Goal: Task Accomplishment & Management: Manage account settings

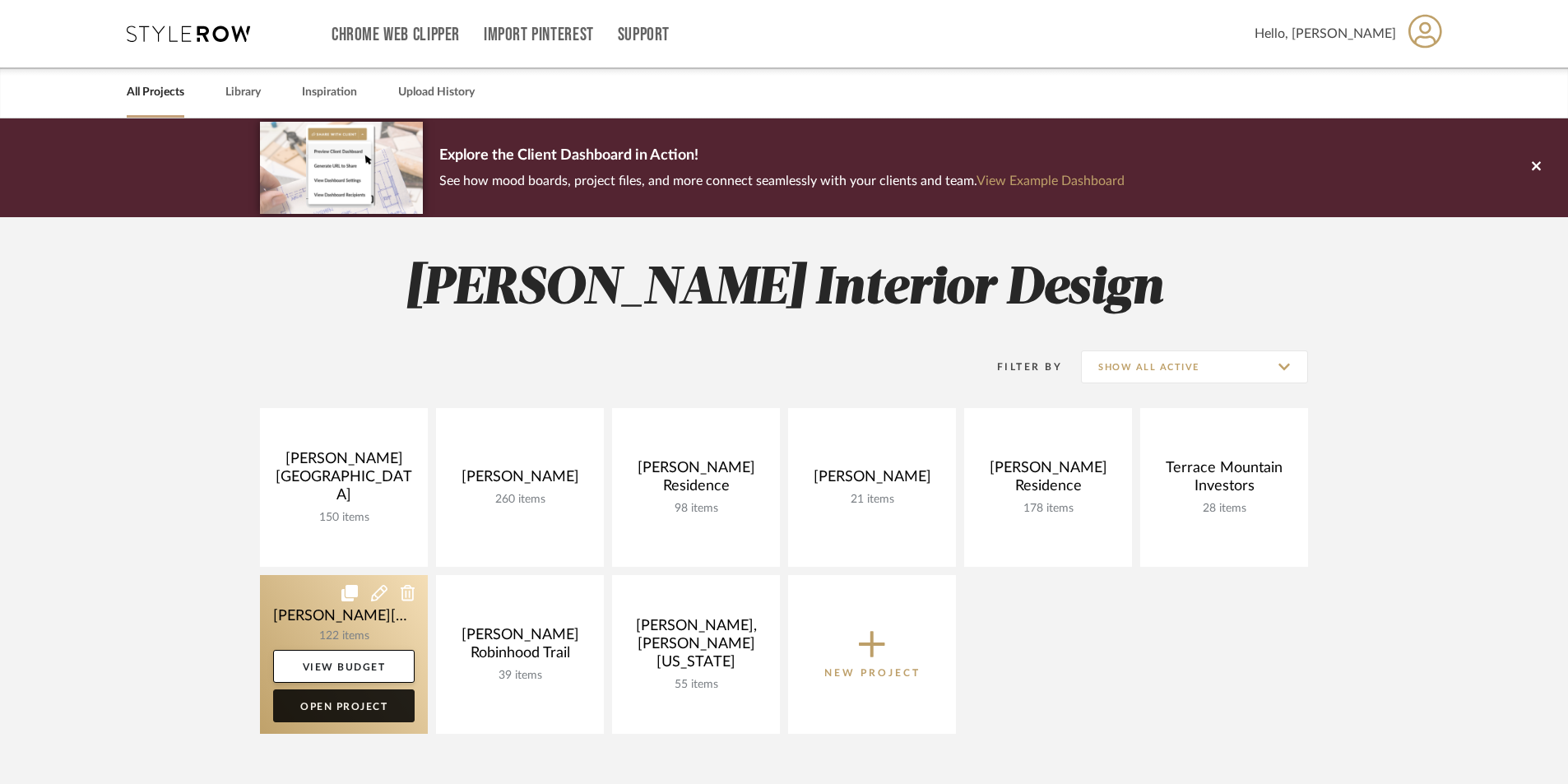
click at [357, 711] on link "Open Project" at bounding box center [344, 705] width 141 height 33
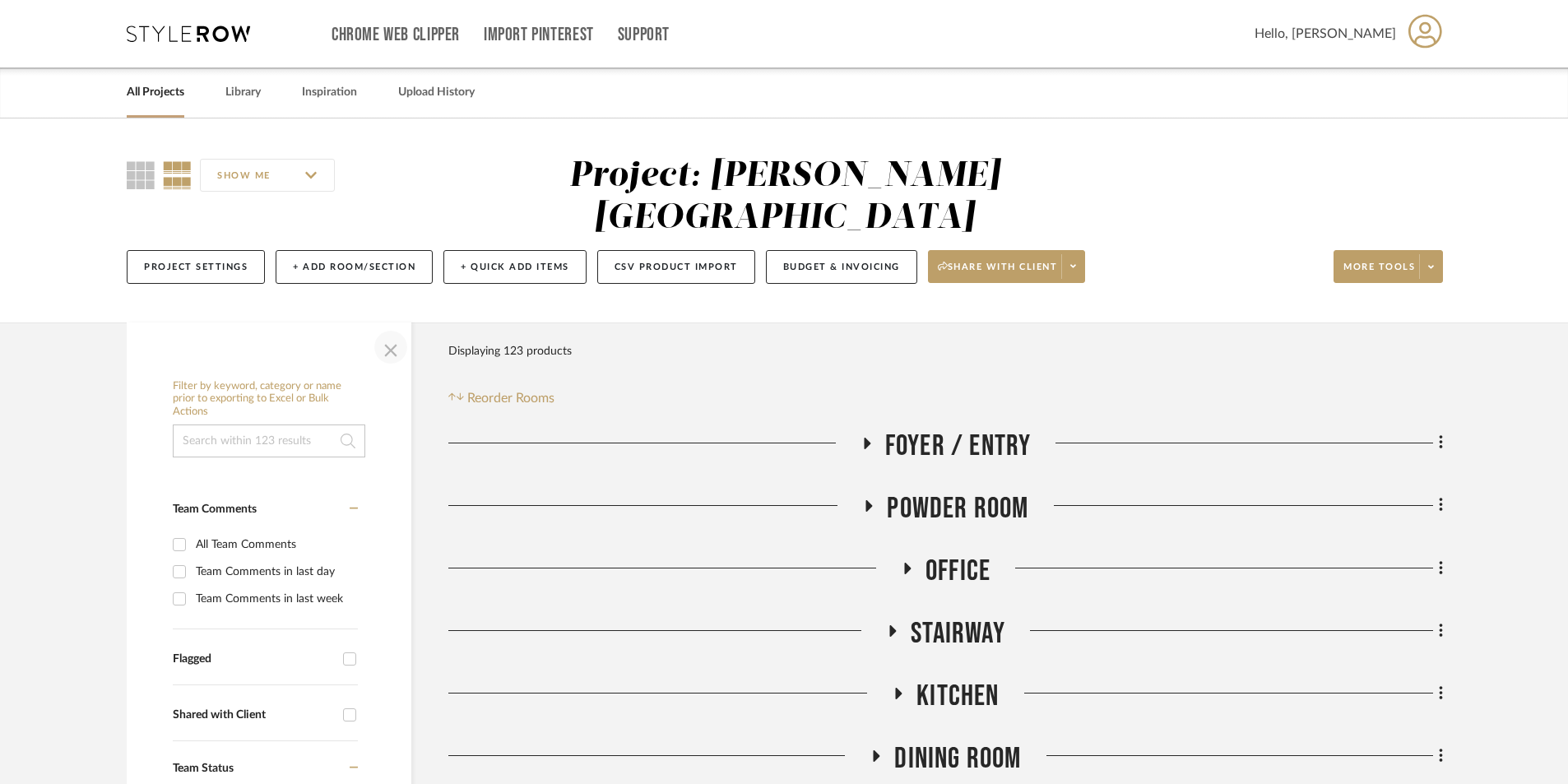
click at [382, 327] on span "button" at bounding box center [391, 347] width 40 height 40
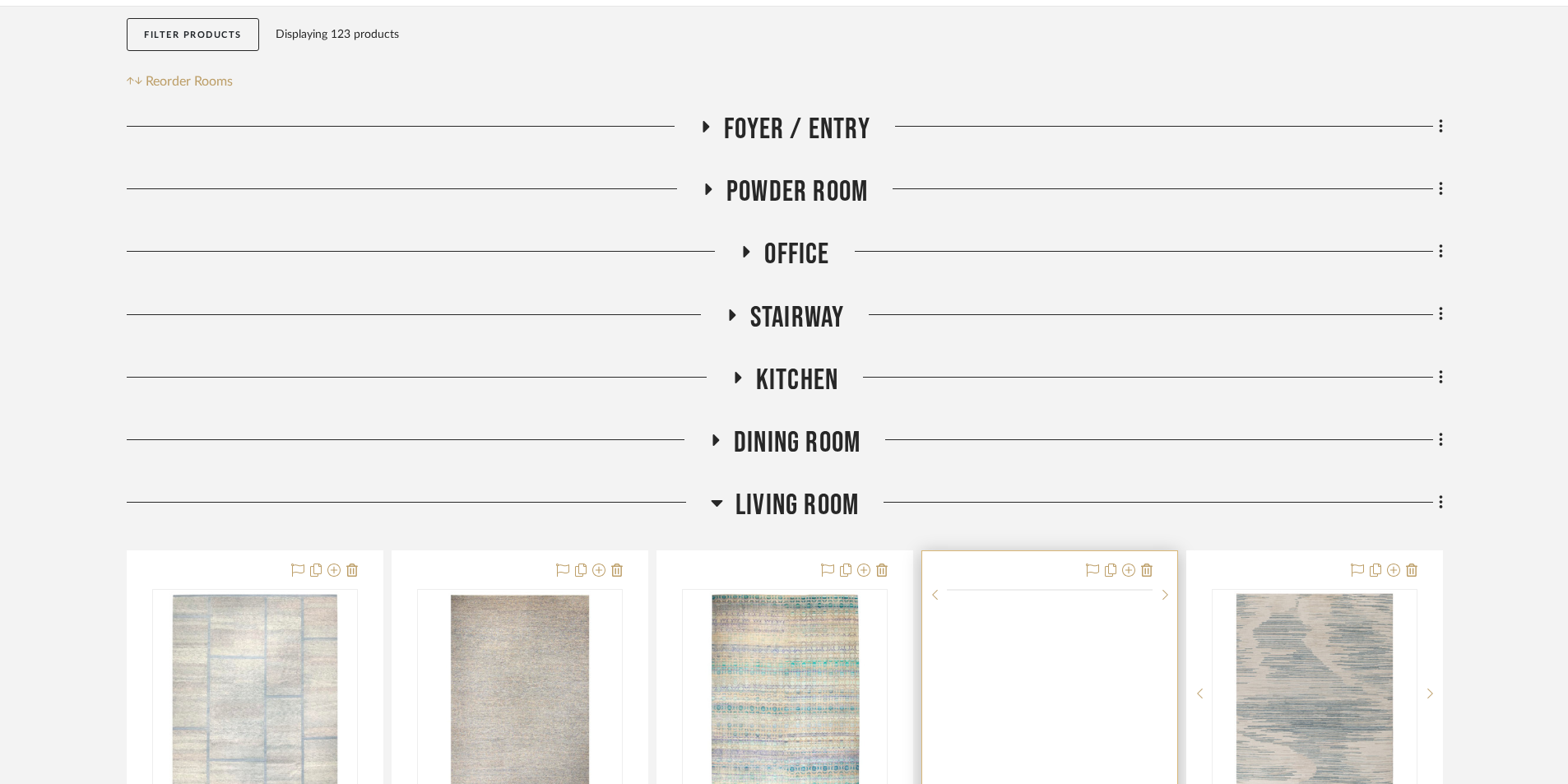
scroll to position [576, 0]
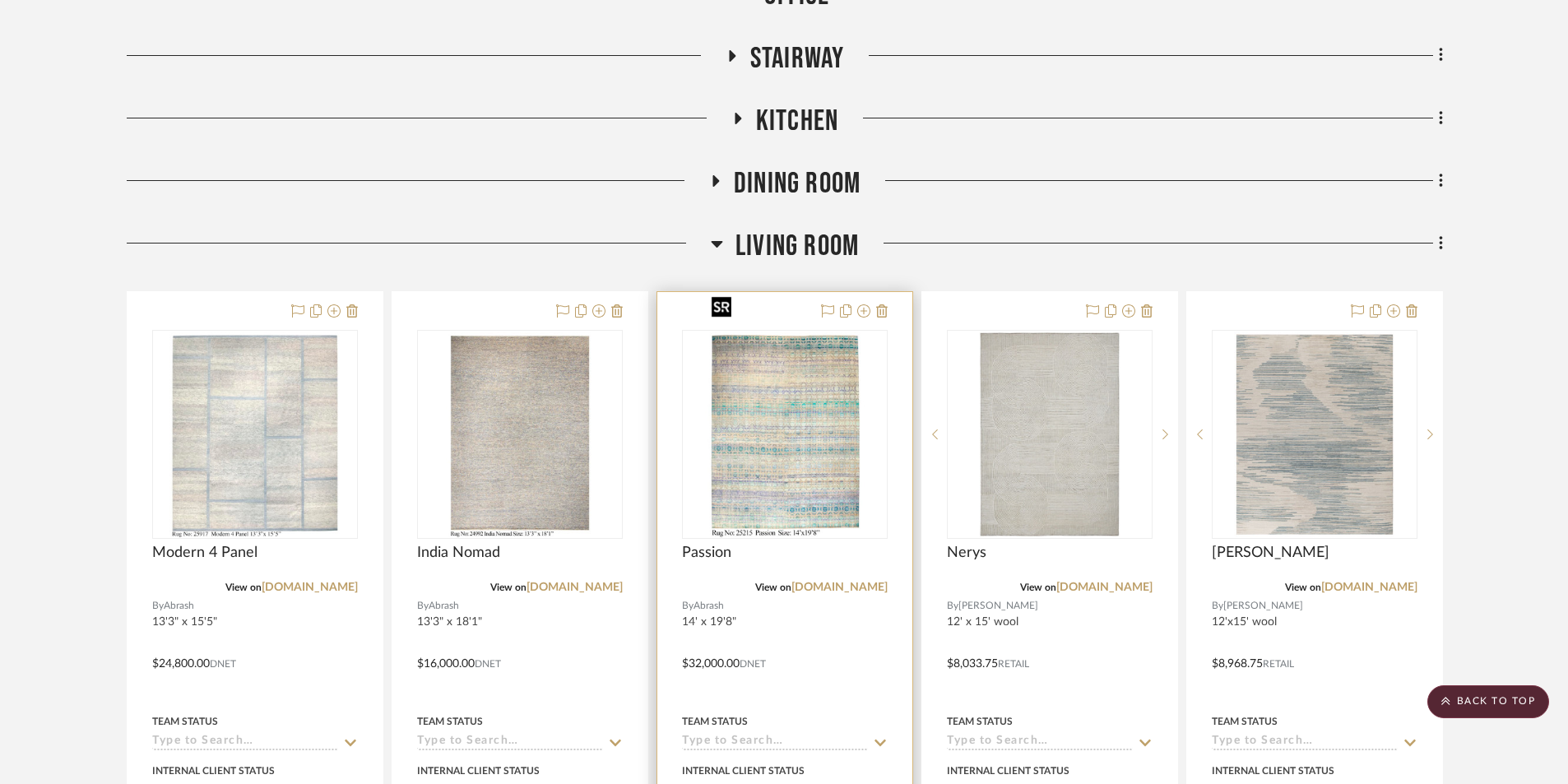
click at [780, 431] on img "0" at bounding box center [785, 434] width 160 height 205
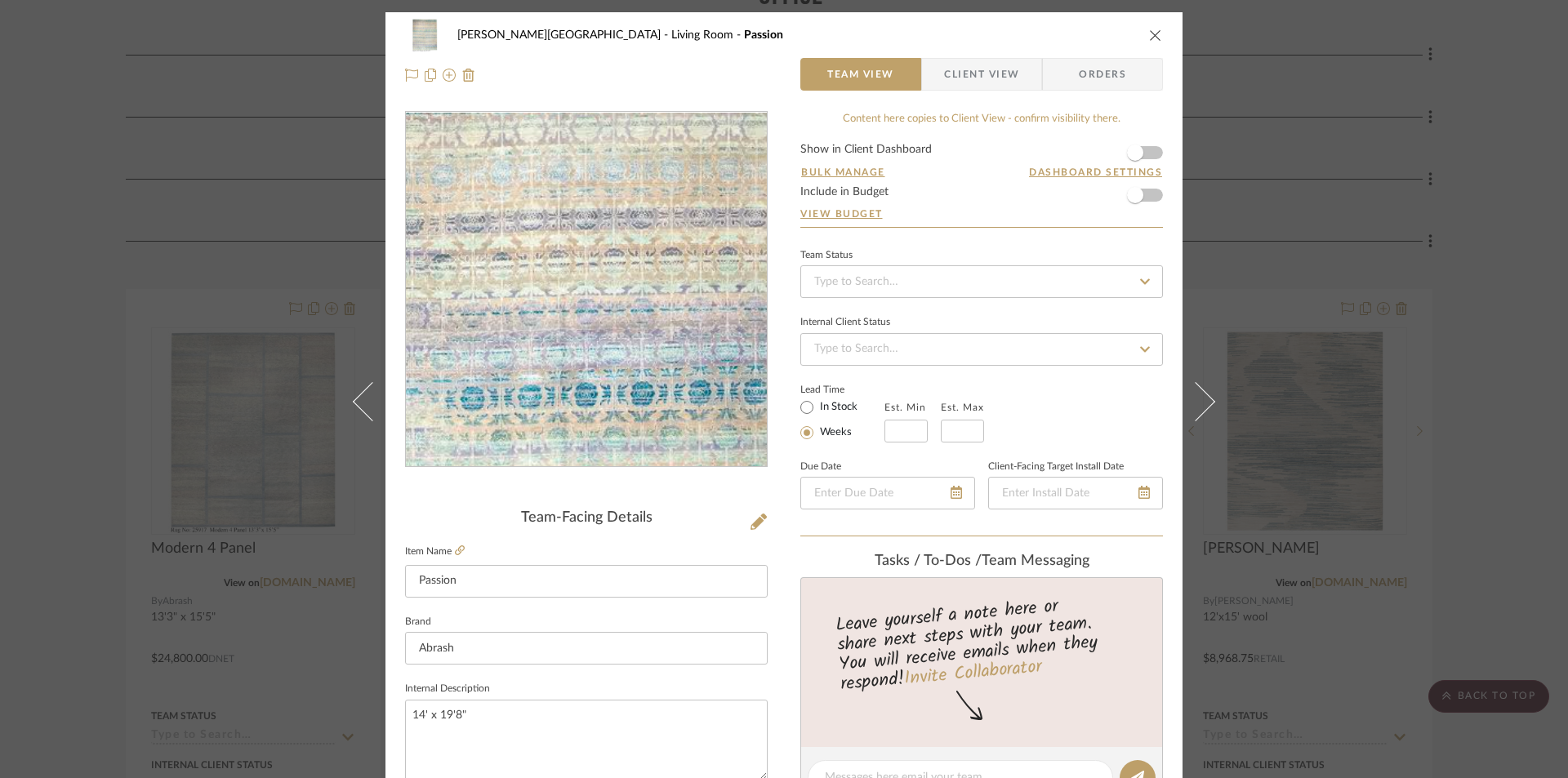
click at [630, 384] on img "0" at bounding box center [586, 290] width 276 height 354
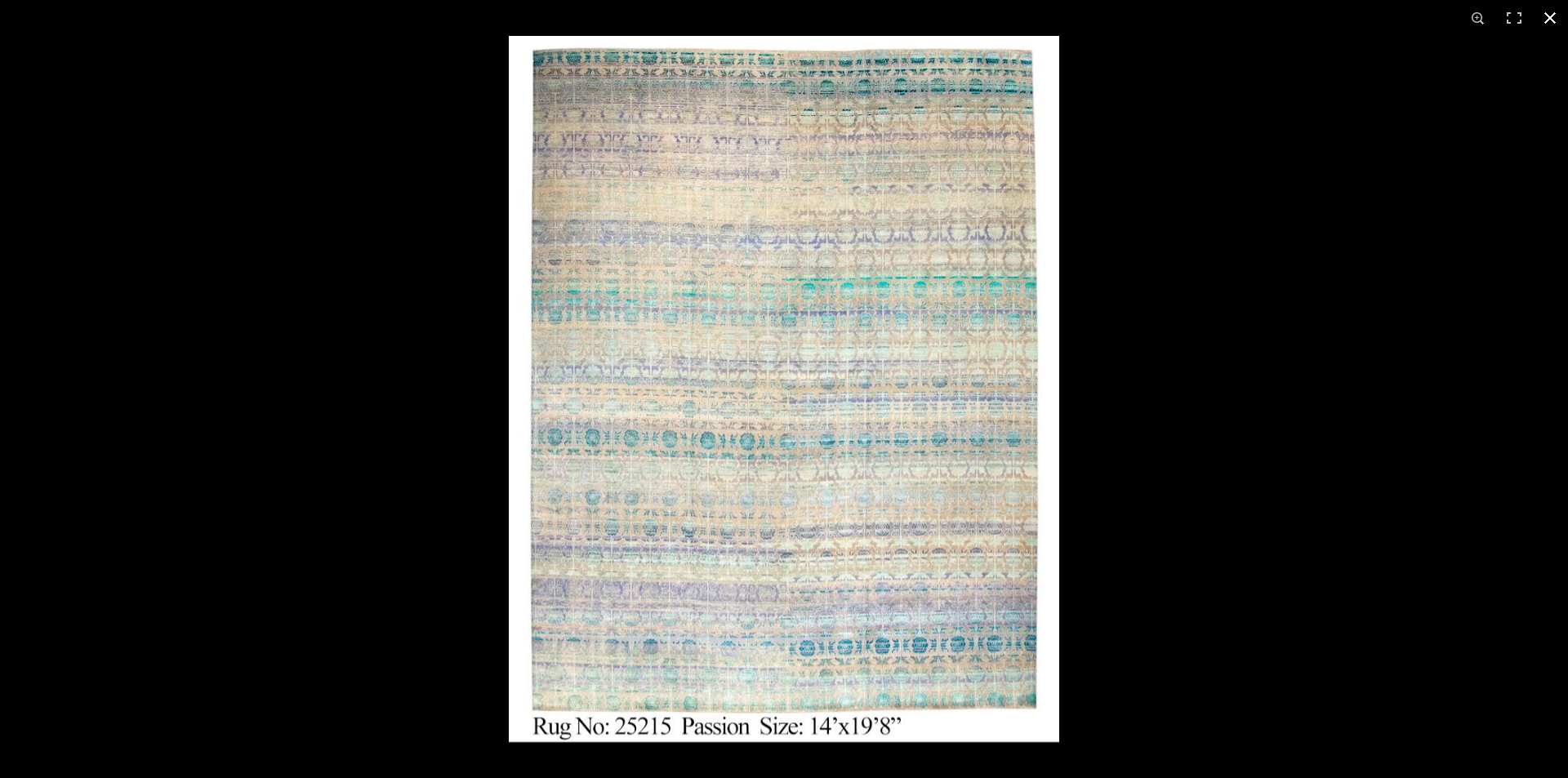
click at [1552, 18] on button at bounding box center [1550, 18] width 36 height 36
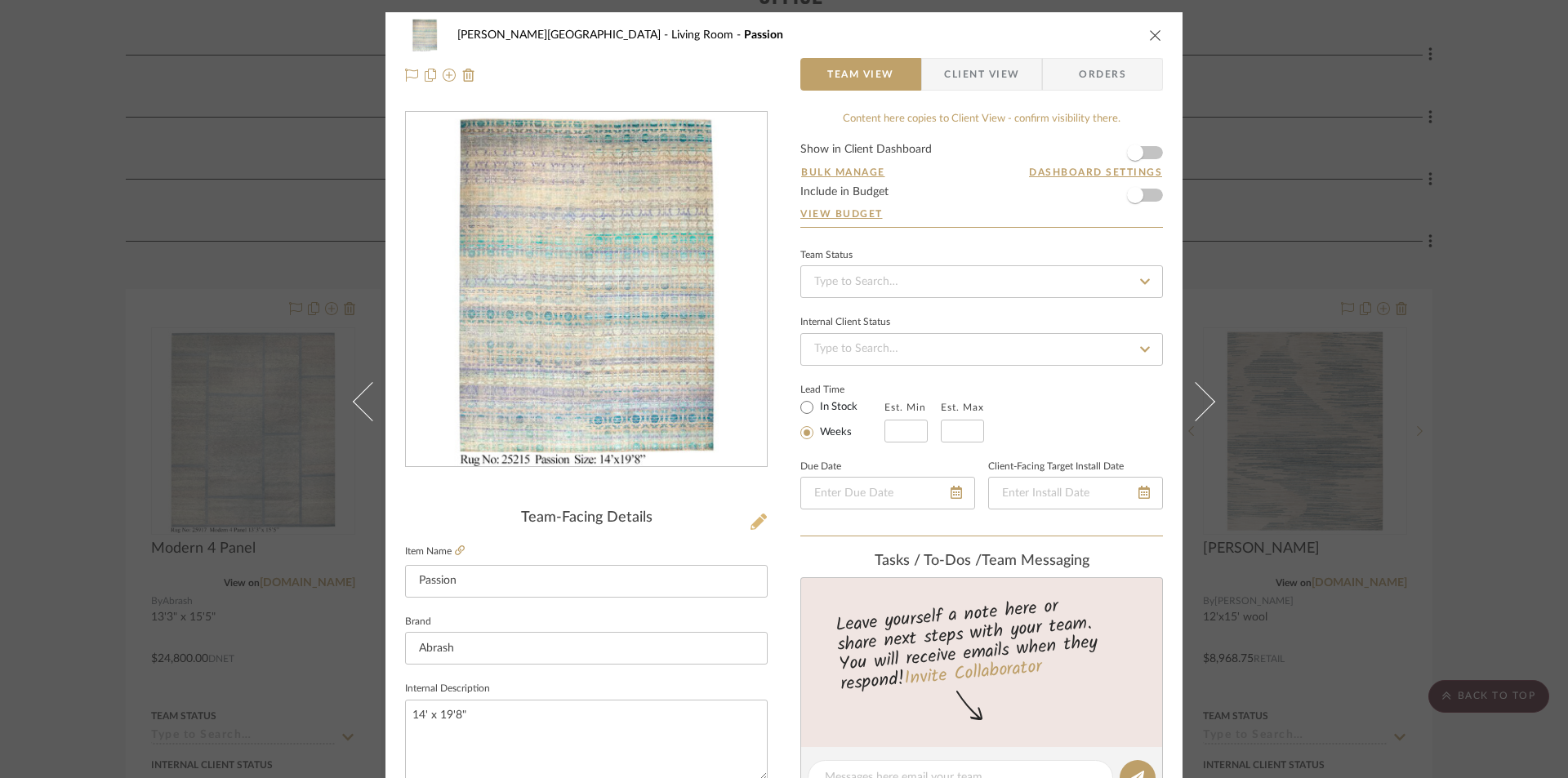
click at [755, 520] on icon at bounding box center [758, 521] width 16 height 16
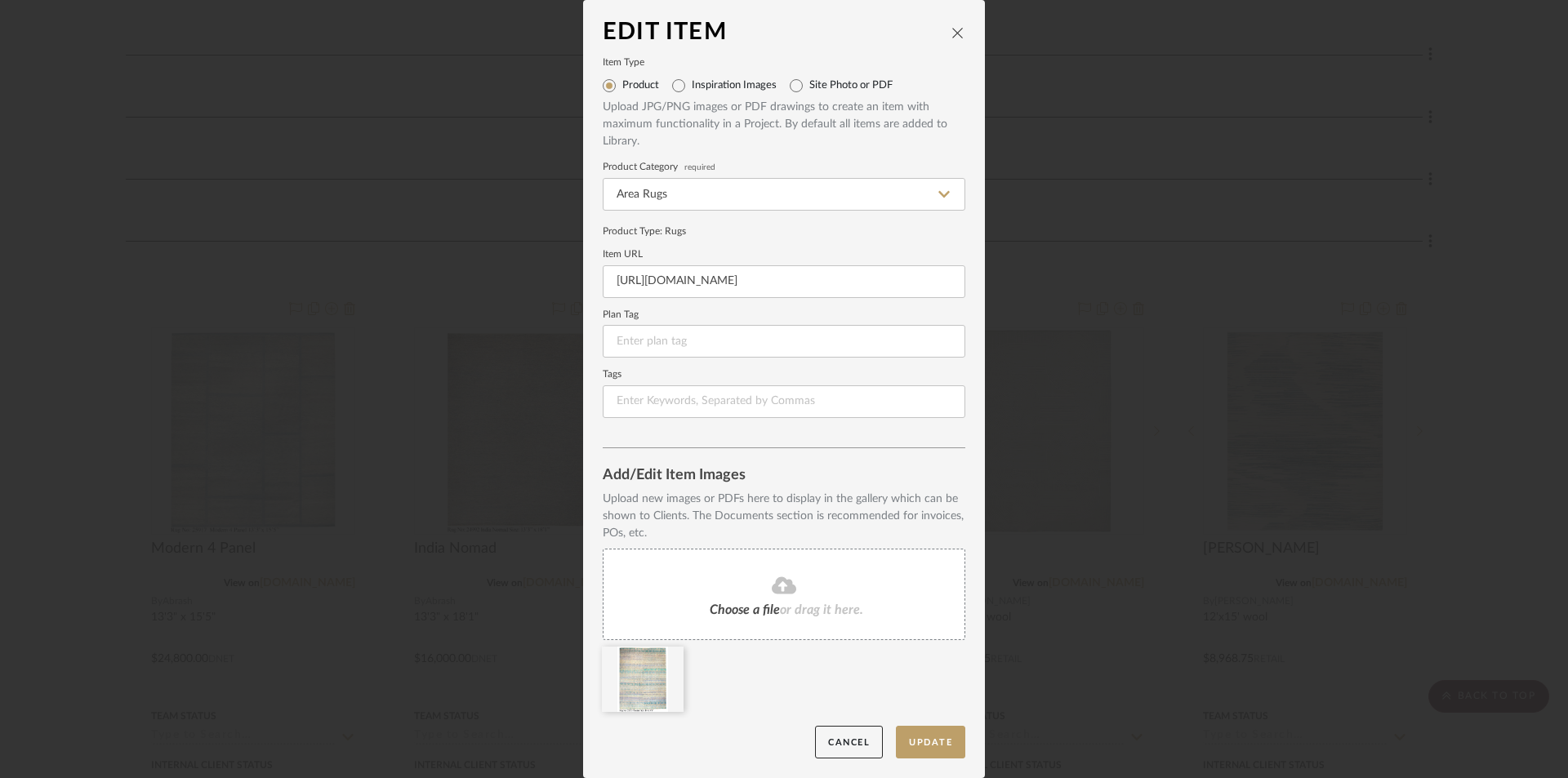
click at [758, 583] on fa-icon at bounding box center [784, 586] width 149 height 22
click at [803, 603] on span "or drag it here." at bounding box center [821, 609] width 83 height 13
click at [921, 742] on button "Update" at bounding box center [930, 742] width 69 height 33
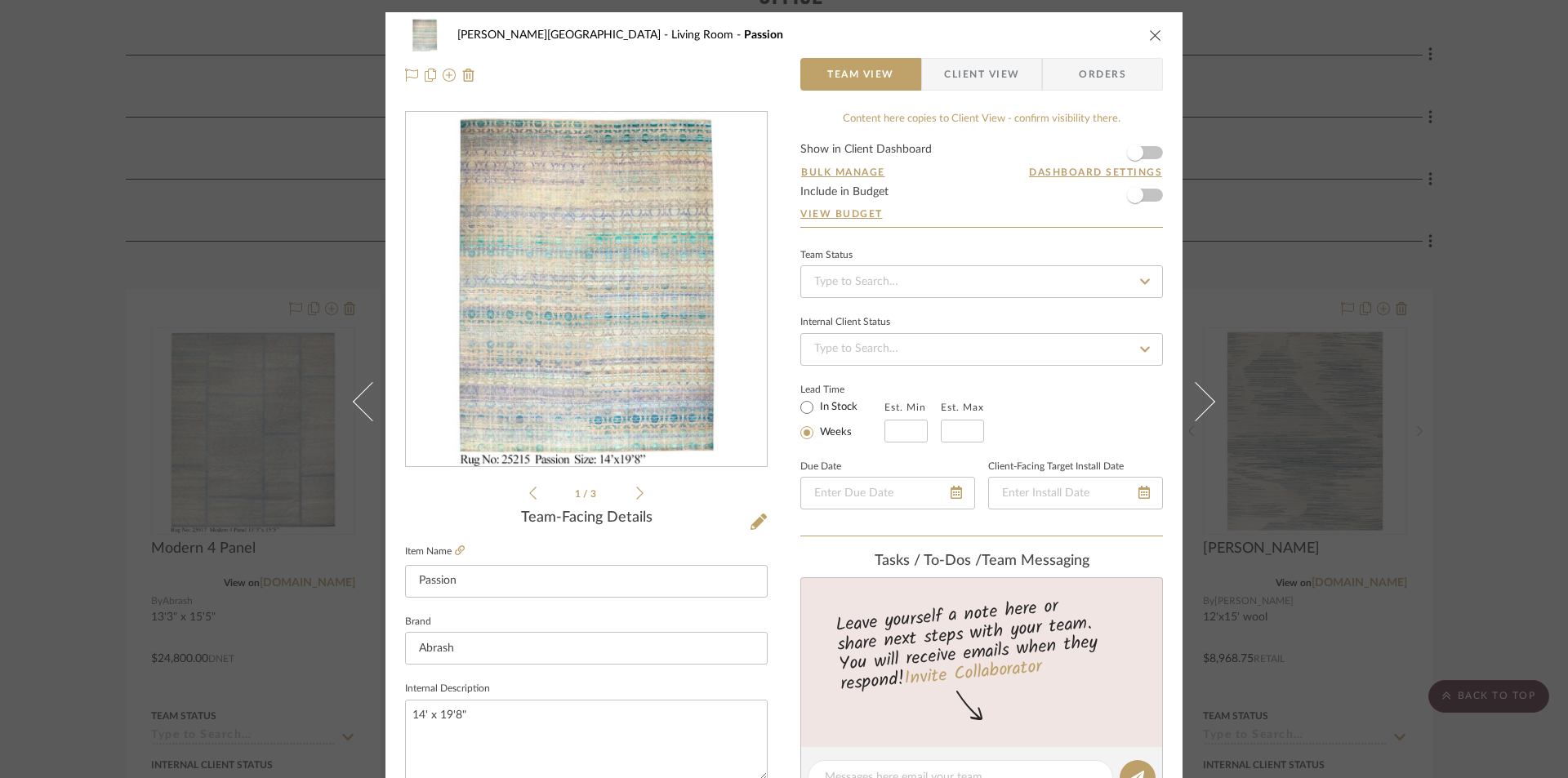
click at [636, 496] on icon at bounding box center [640, 493] width 7 height 14
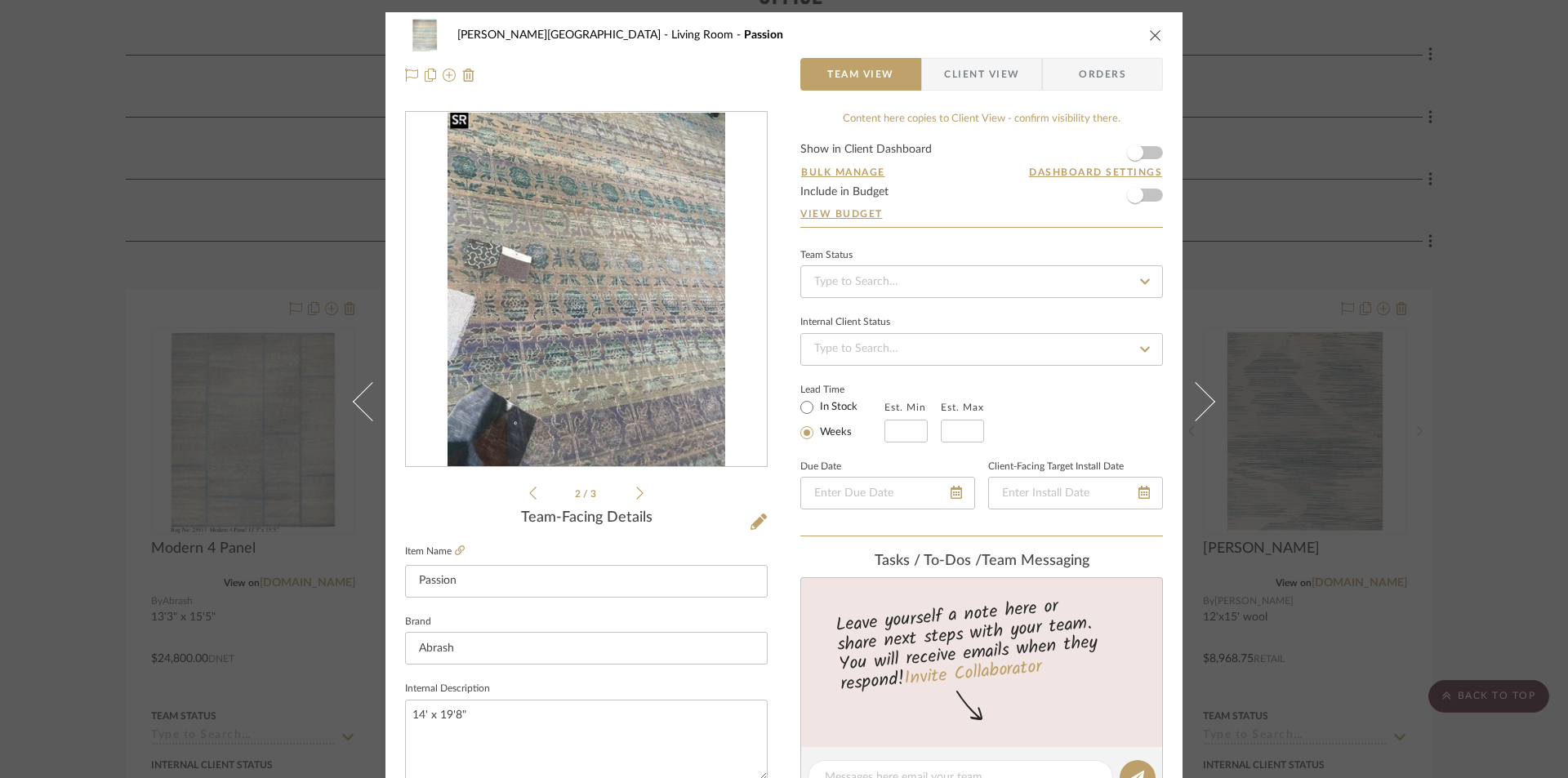
click at [636, 496] on icon at bounding box center [640, 493] width 7 height 14
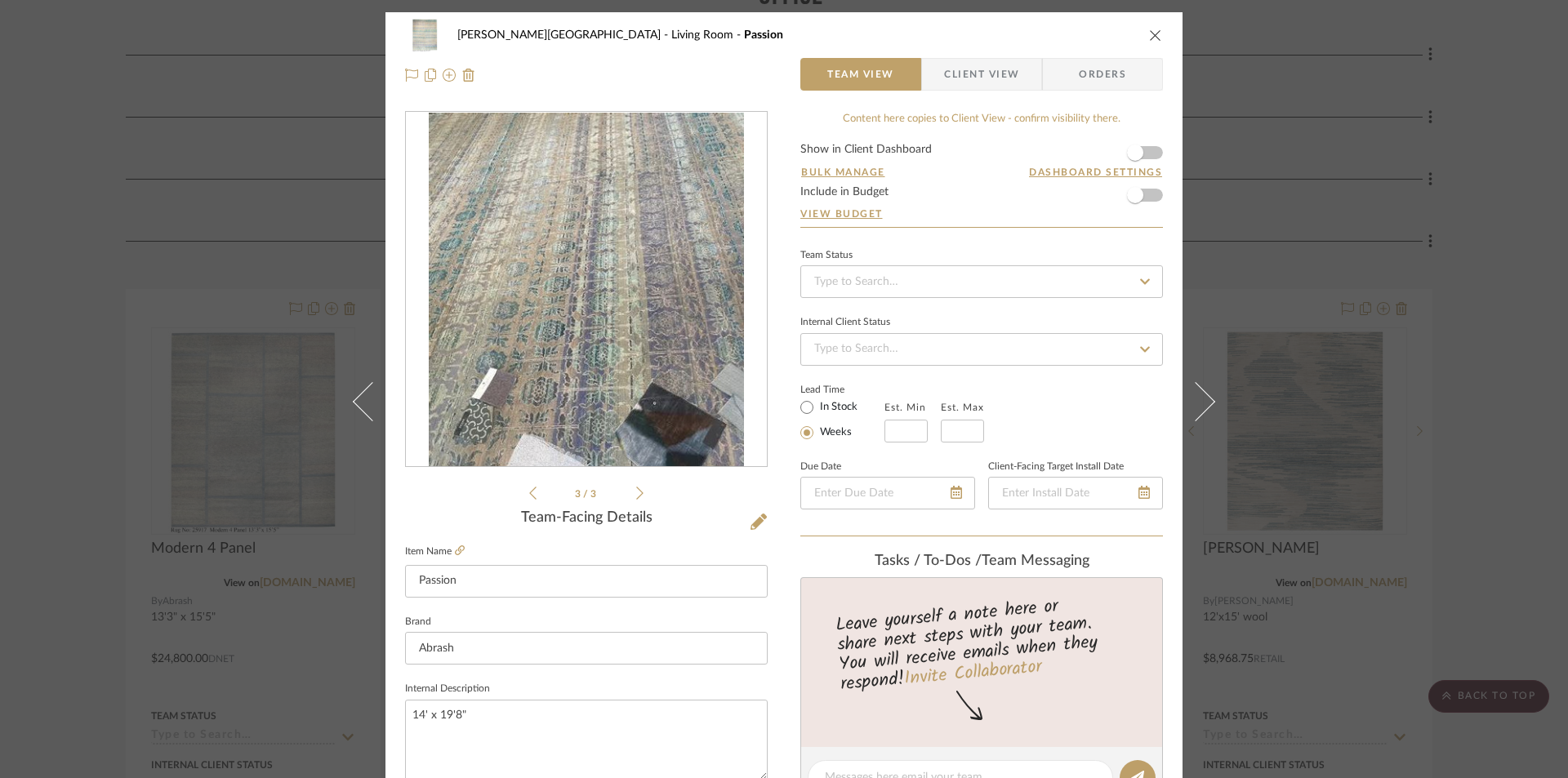
click at [1149, 33] on icon "close" at bounding box center [1155, 35] width 13 height 13
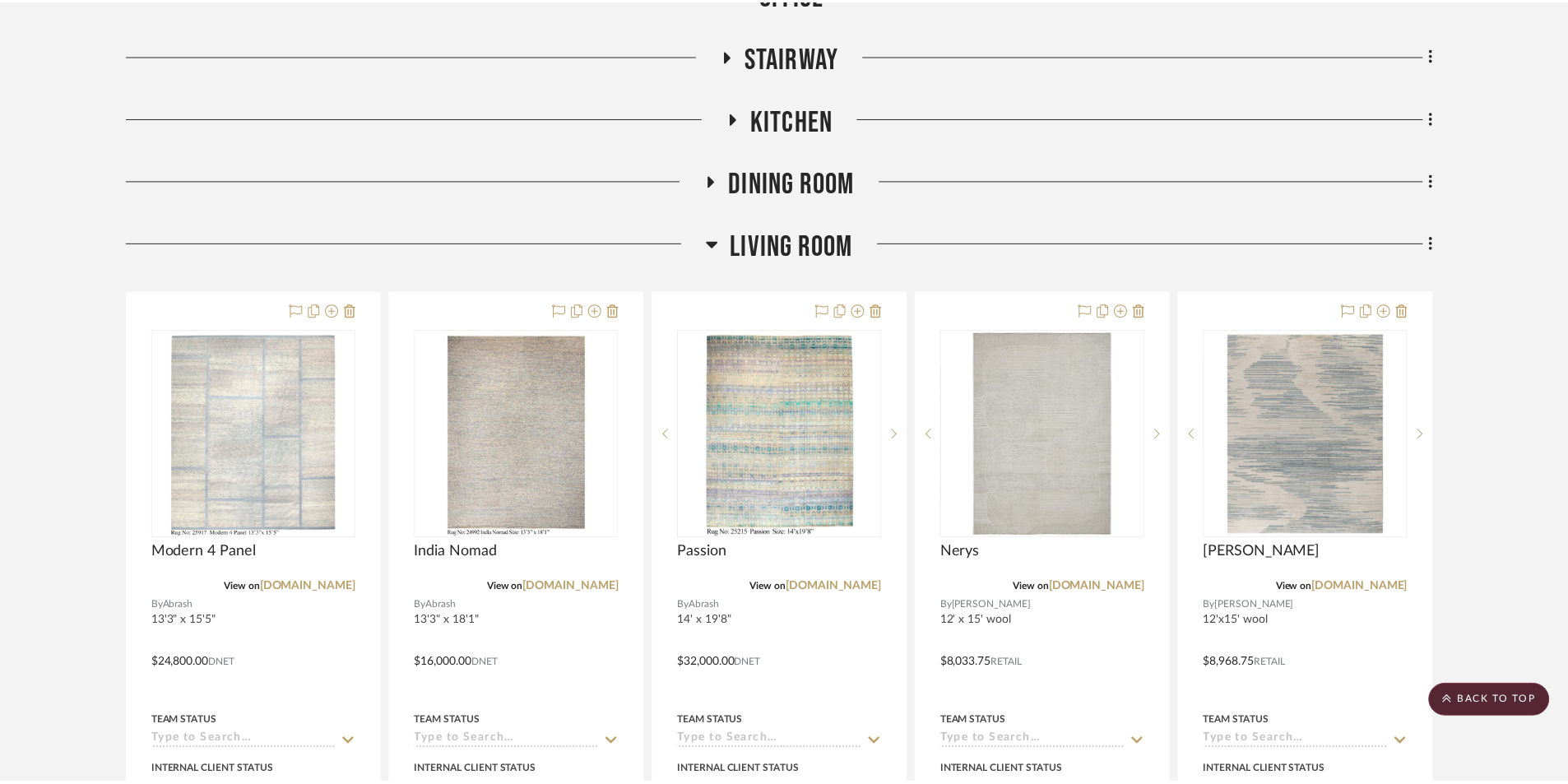
scroll to position [576, 0]
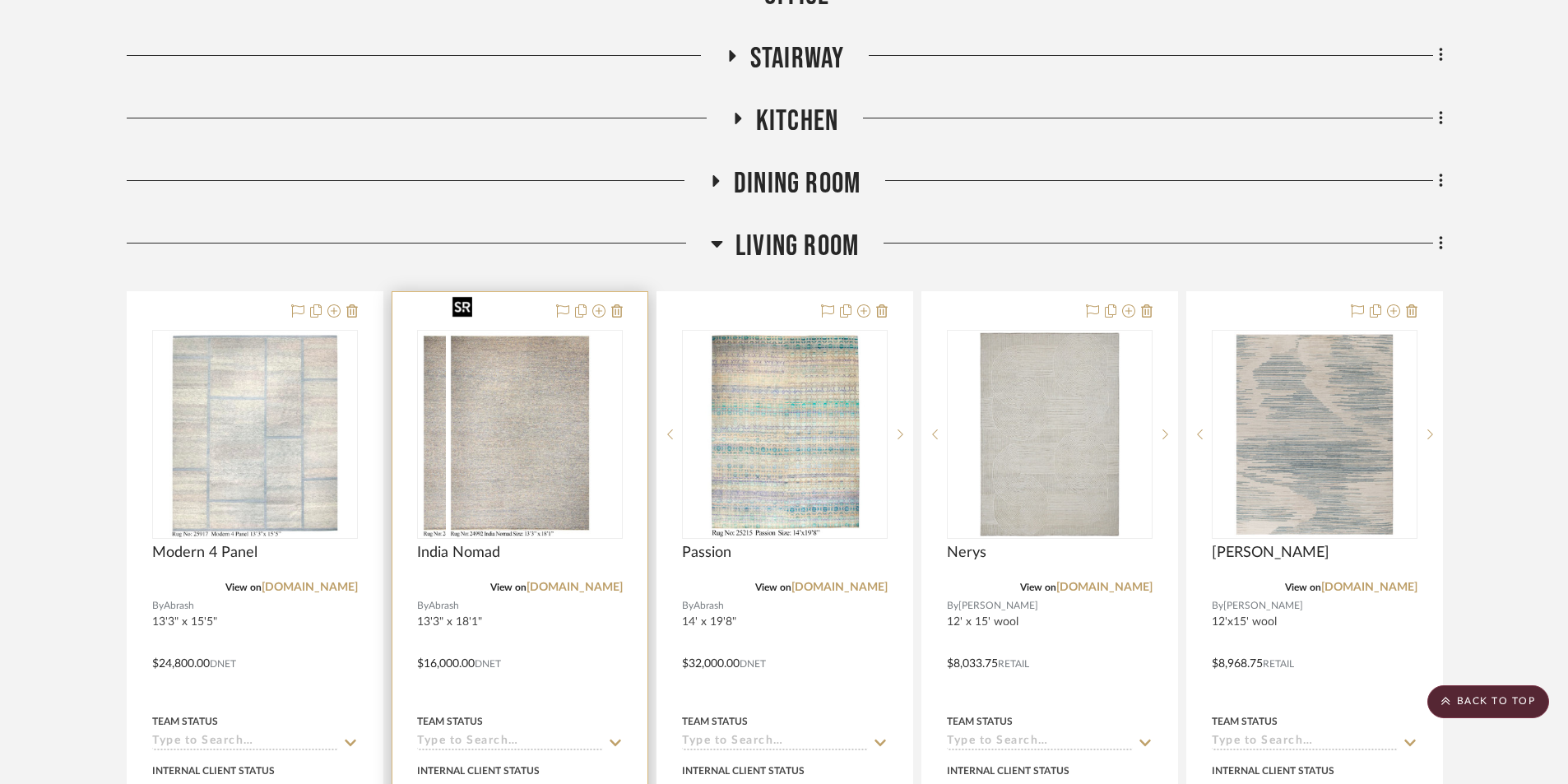
click at [546, 441] on div at bounding box center [519, 434] width 205 height 209
click at [546, 476] on img "0" at bounding box center [520, 434] width 149 height 205
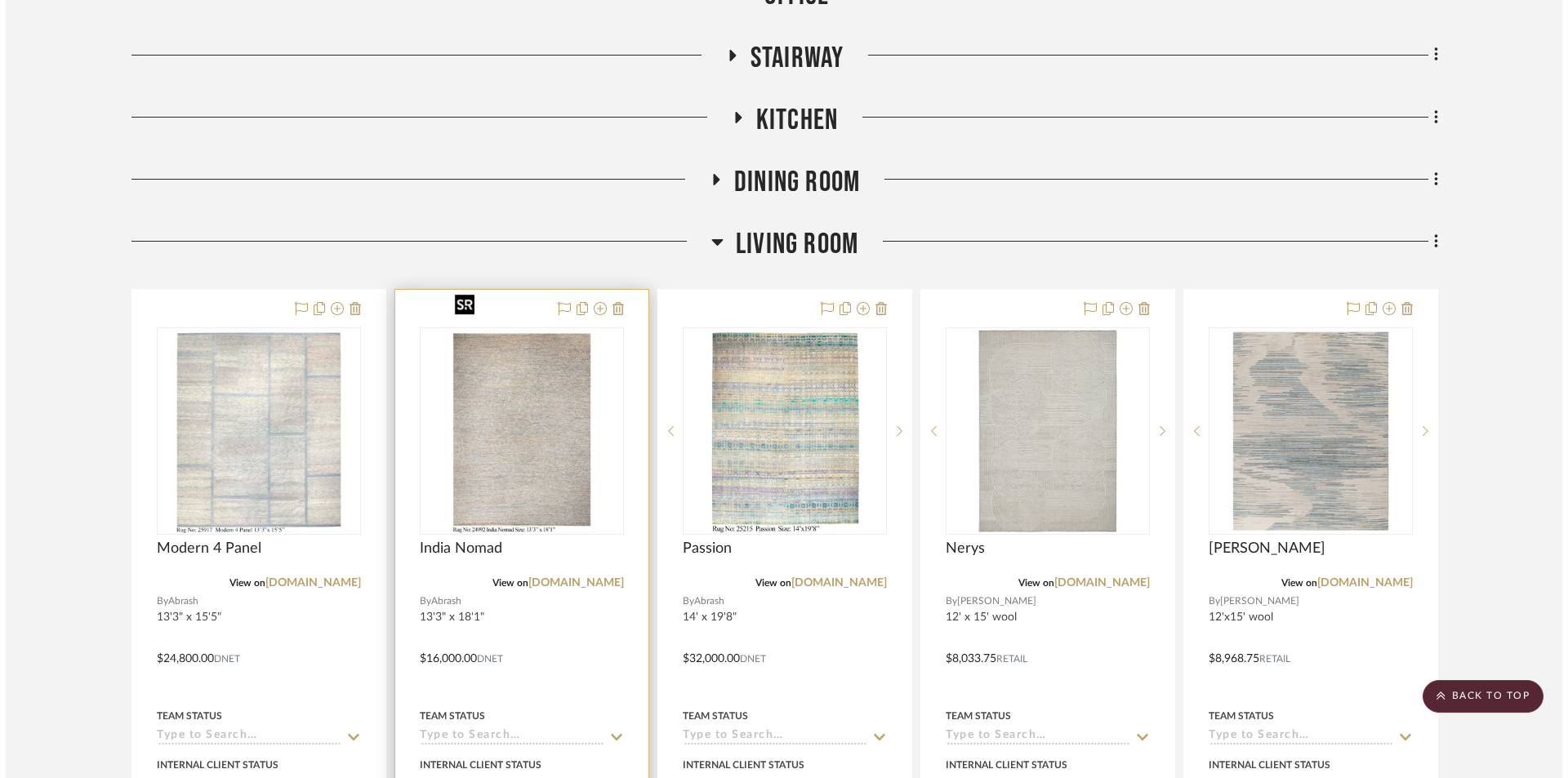
scroll to position [0, 0]
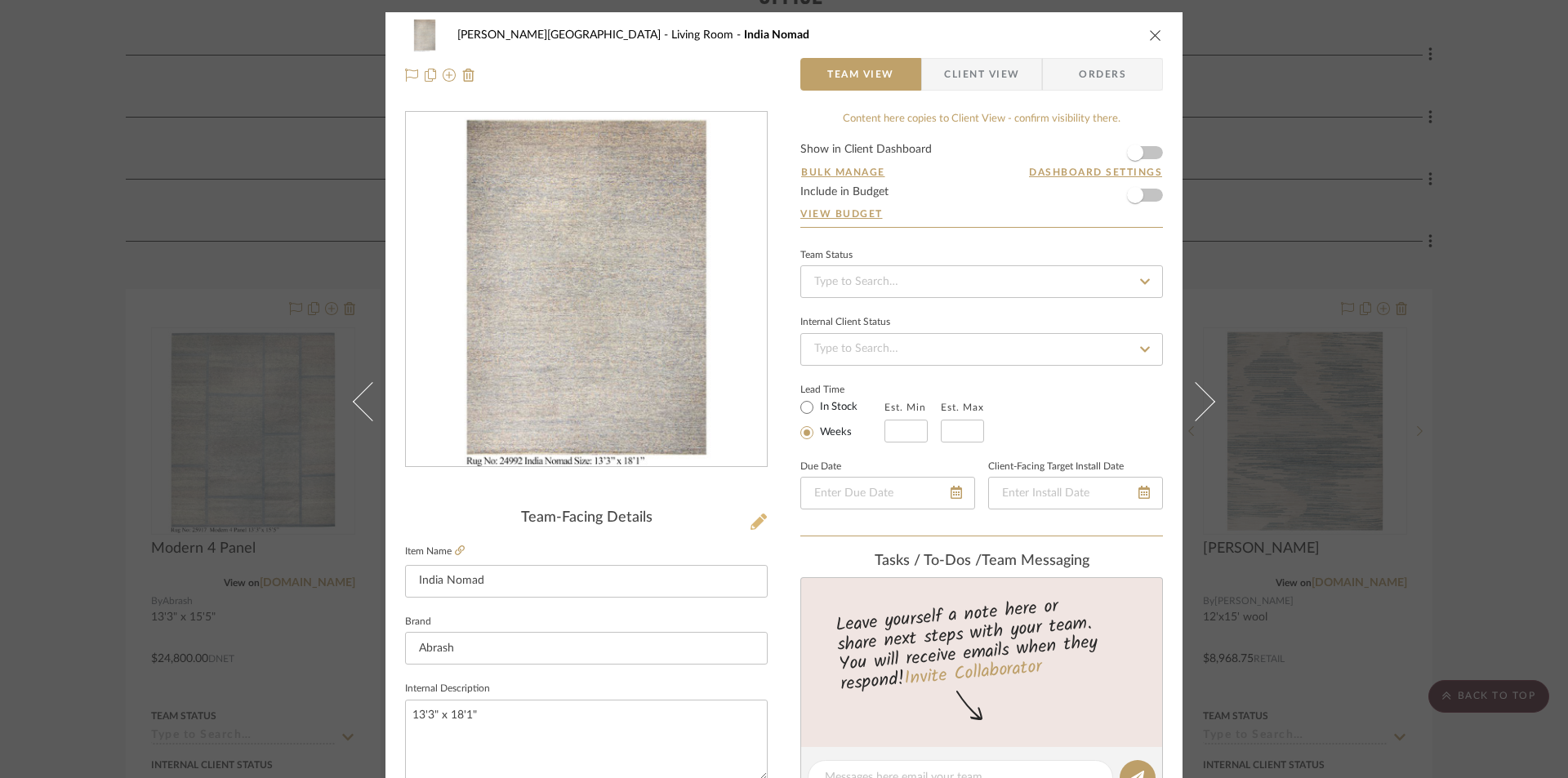
click at [757, 521] on icon at bounding box center [758, 521] width 16 height 16
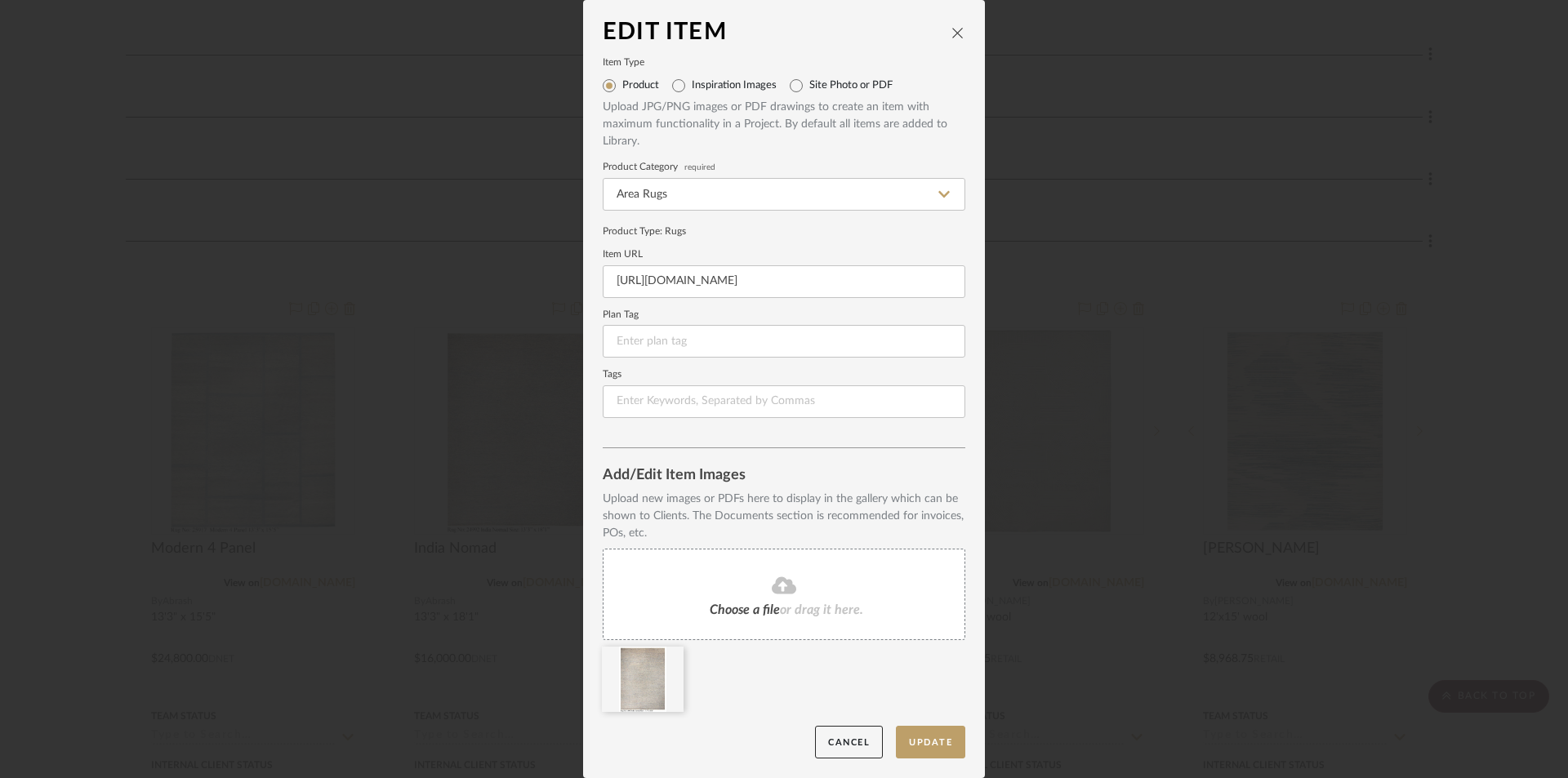
click at [772, 567] on div "Choose a file or drag it here." at bounding box center [784, 594] width 363 height 92
click at [932, 737] on button "Update" at bounding box center [930, 742] width 69 height 33
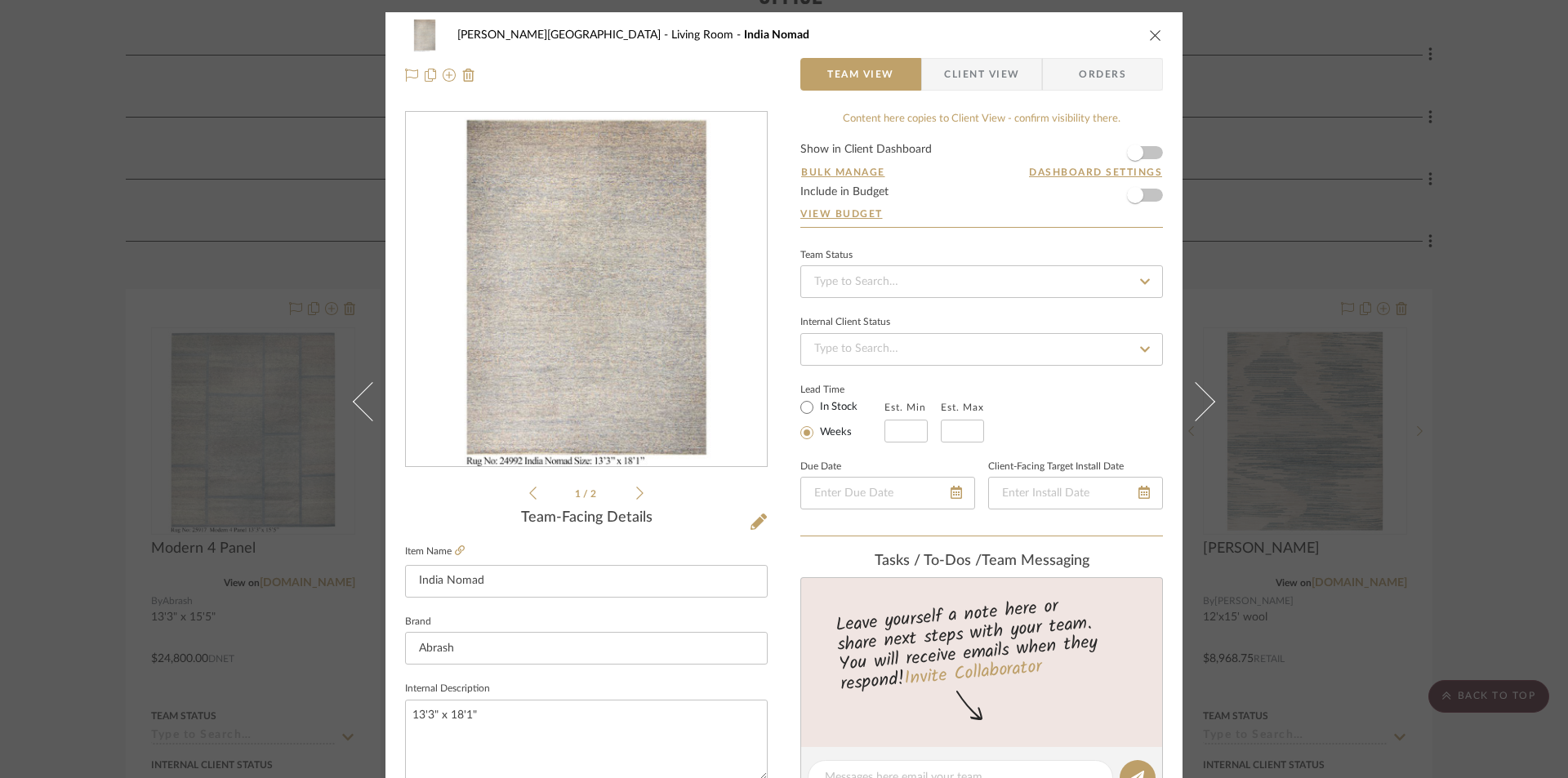
click at [710, 437] on div "0" at bounding box center [586, 290] width 361 height 354
click at [755, 520] on icon at bounding box center [758, 521] width 16 height 16
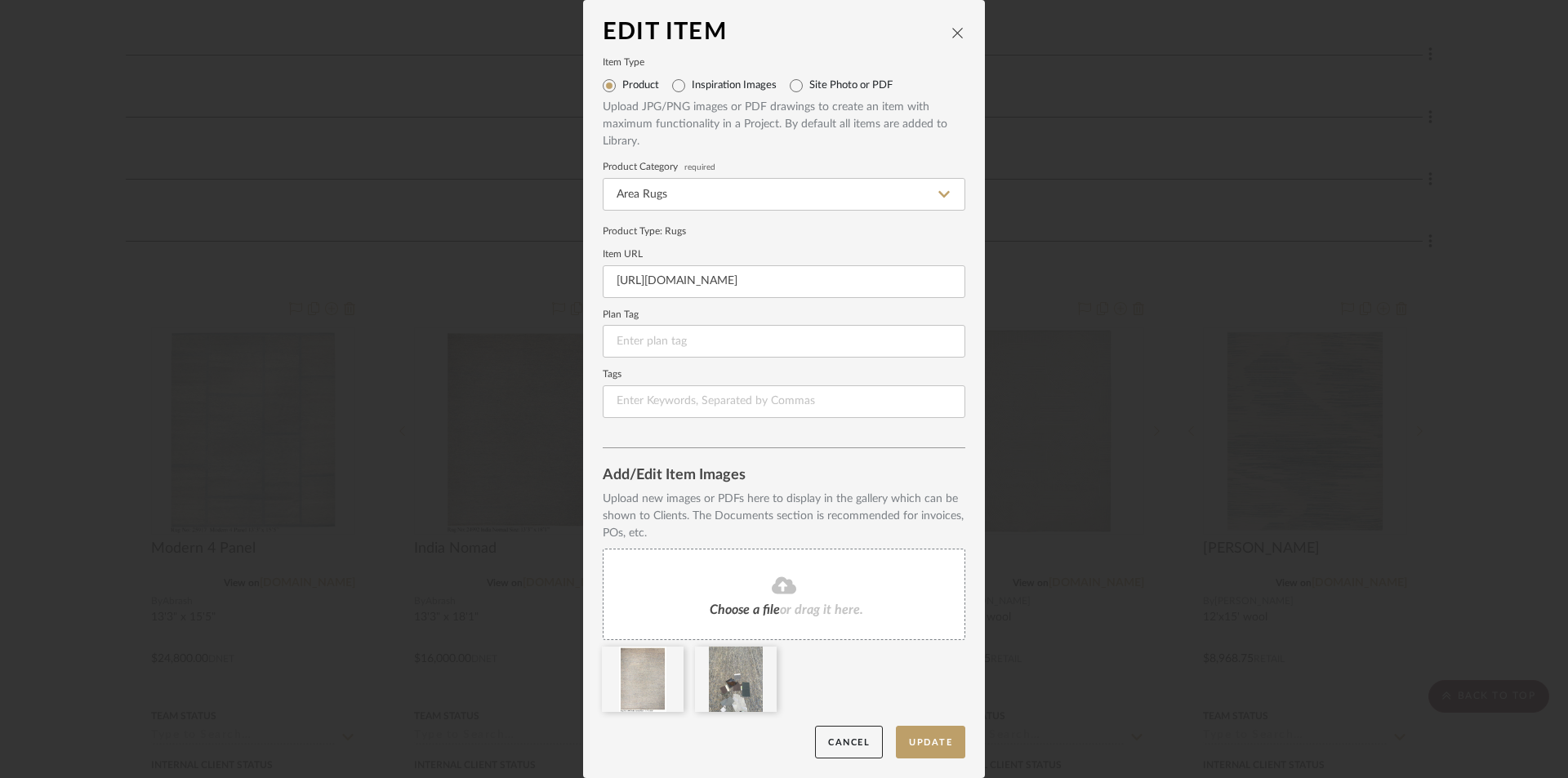
click at [800, 581] on fa-icon at bounding box center [784, 586] width 149 height 22
click at [931, 742] on button "Update" at bounding box center [930, 742] width 69 height 33
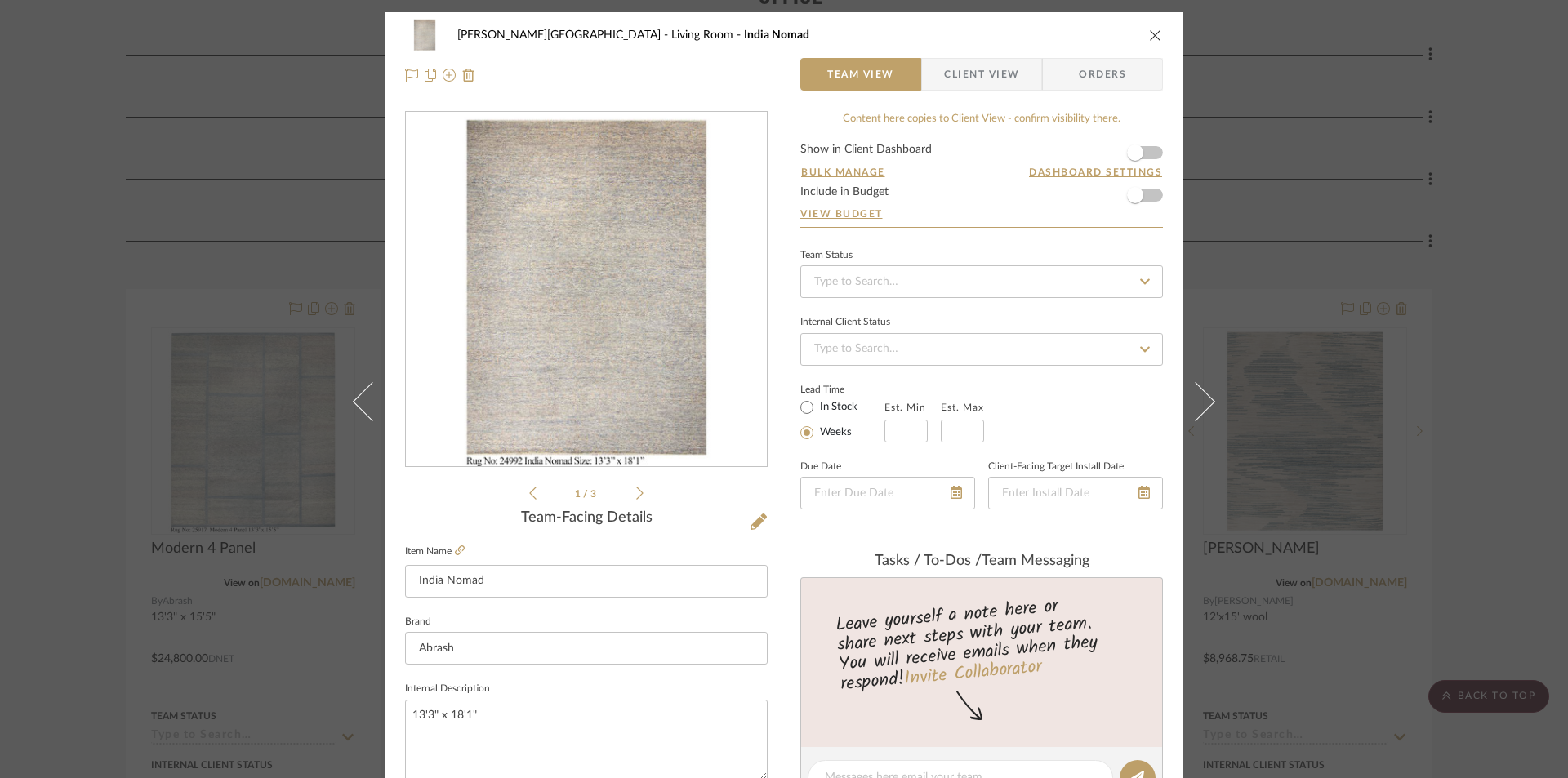
click at [636, 486] on icon at bounding box center [640, 493] width 7 height 14
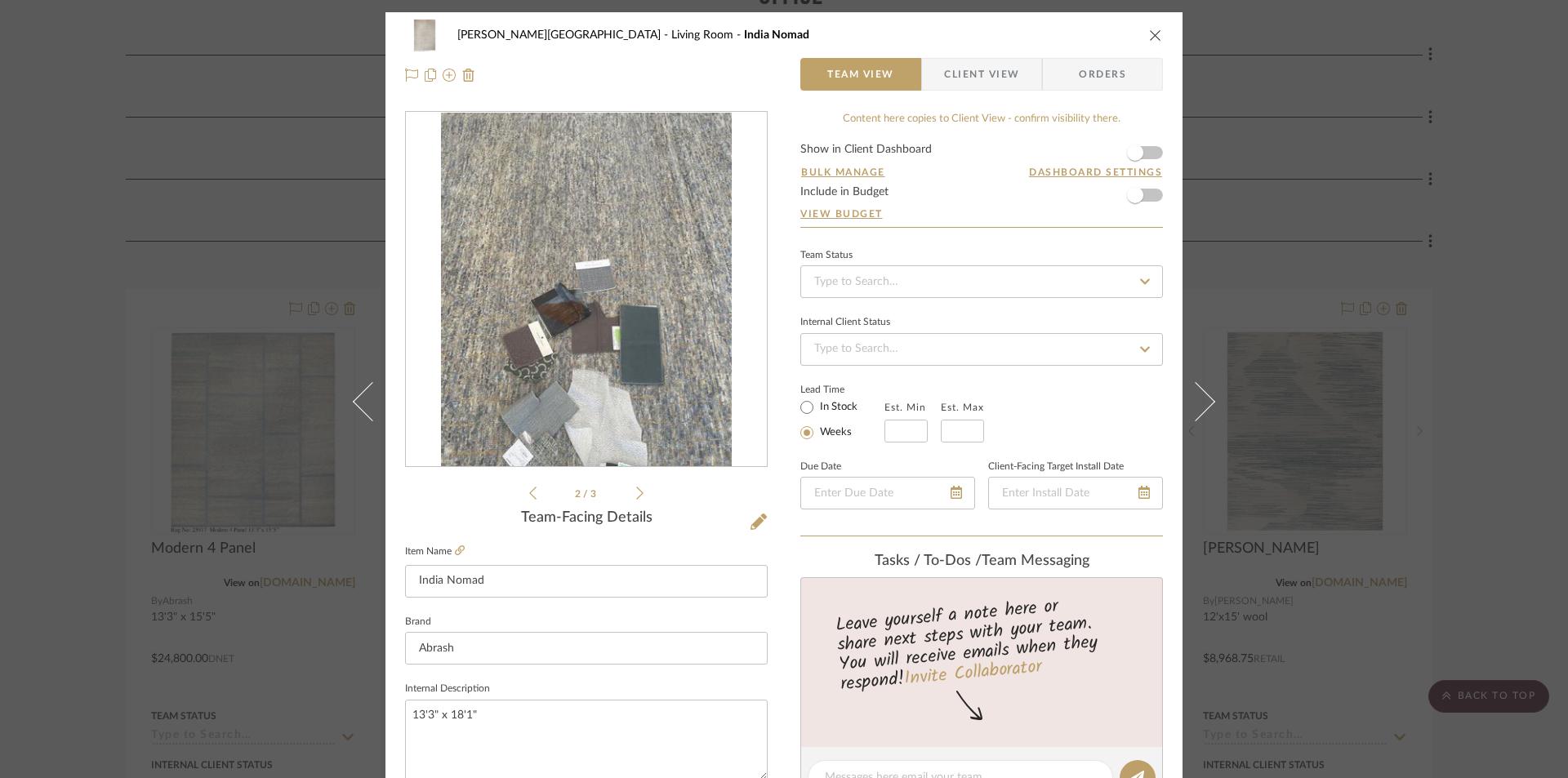
click at [636, 486] on icon at bounding box center [640, 493] width 7 height 14
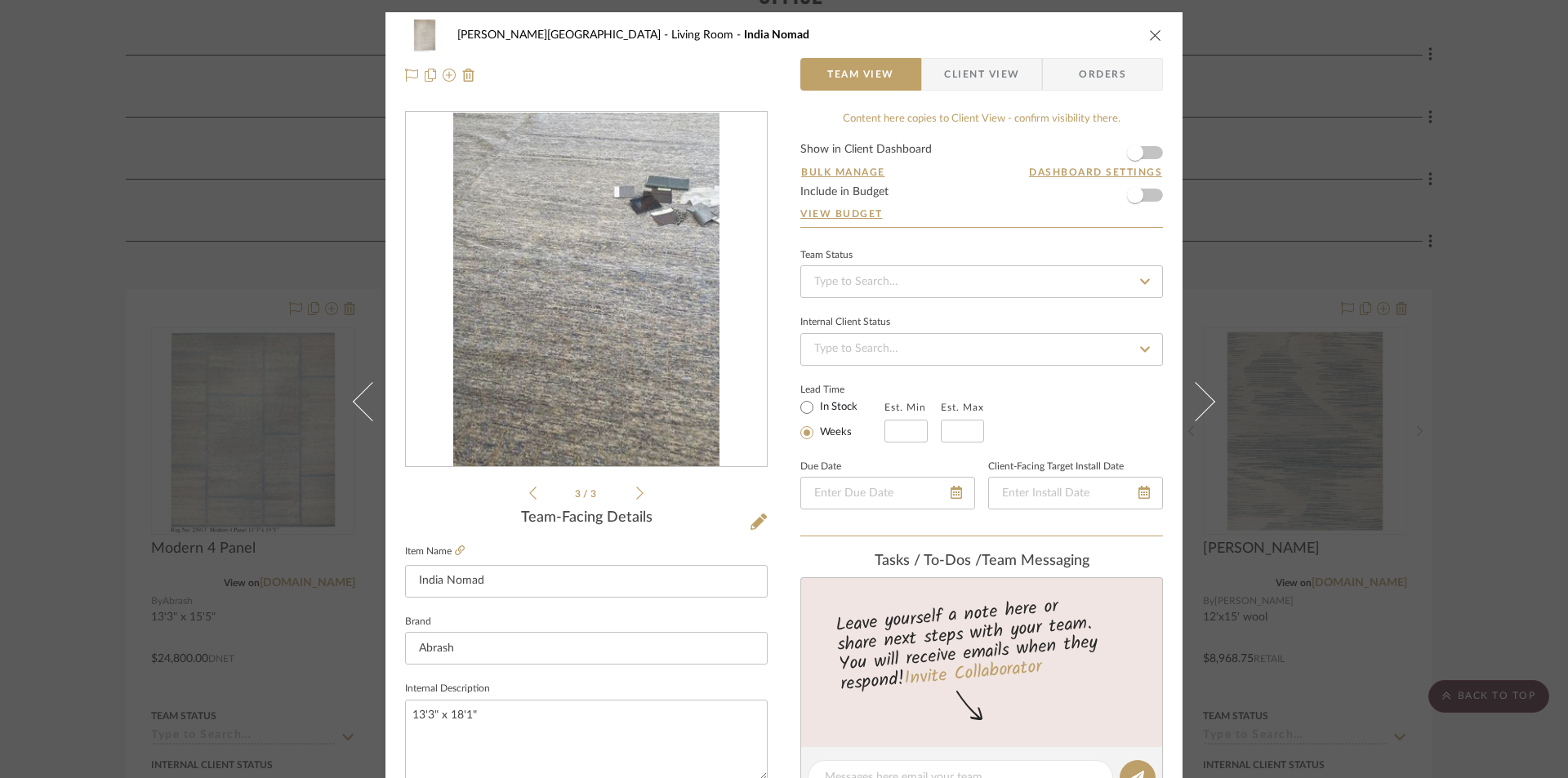
click at [1148, 30] on button "close" at bounding box center [1155, 35] width 14 height 14
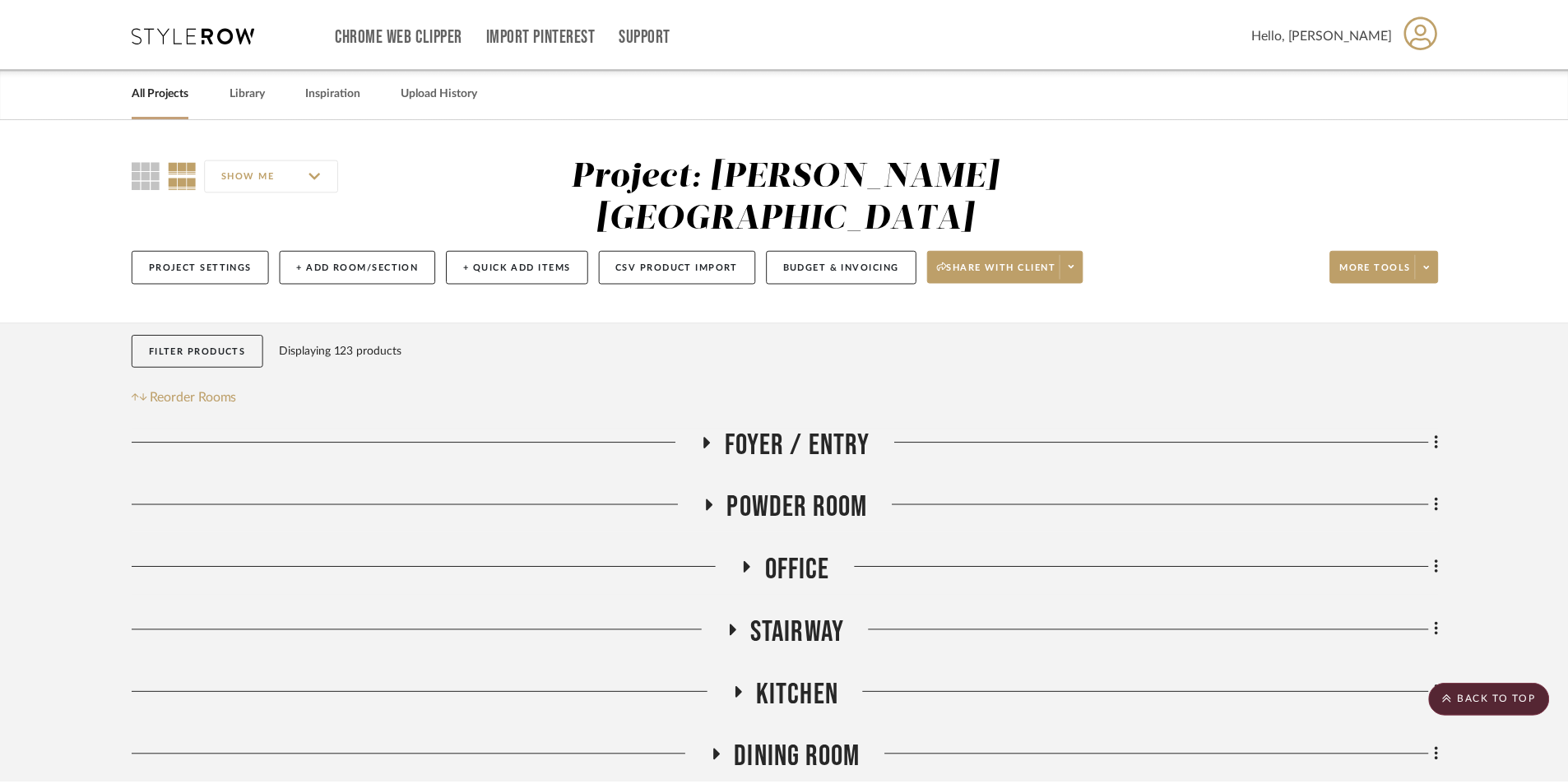
scroll to position [576, 0]
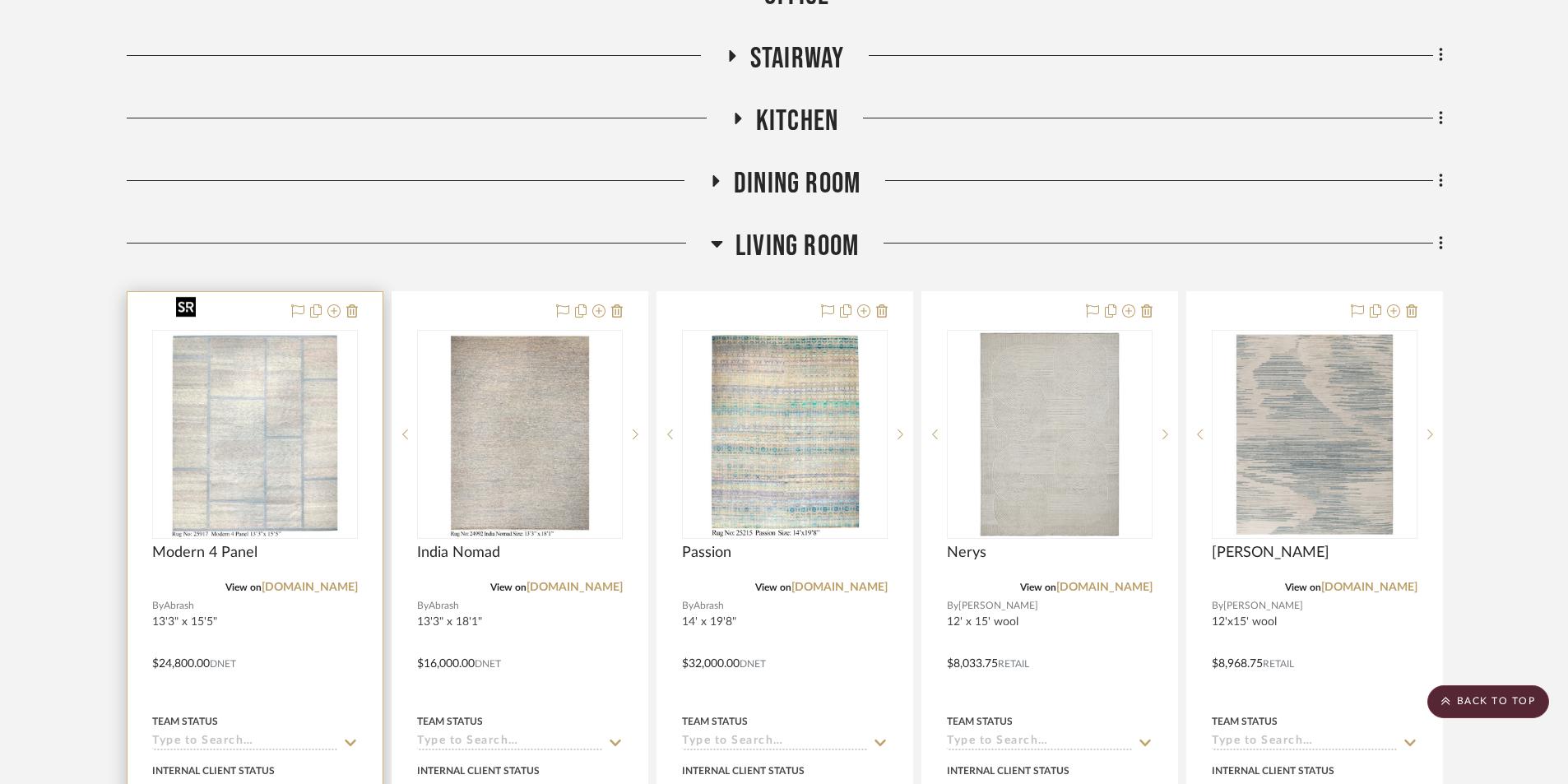
click at [293, 440] on img "0" at bounding box center [254, 434] width 170 height 205
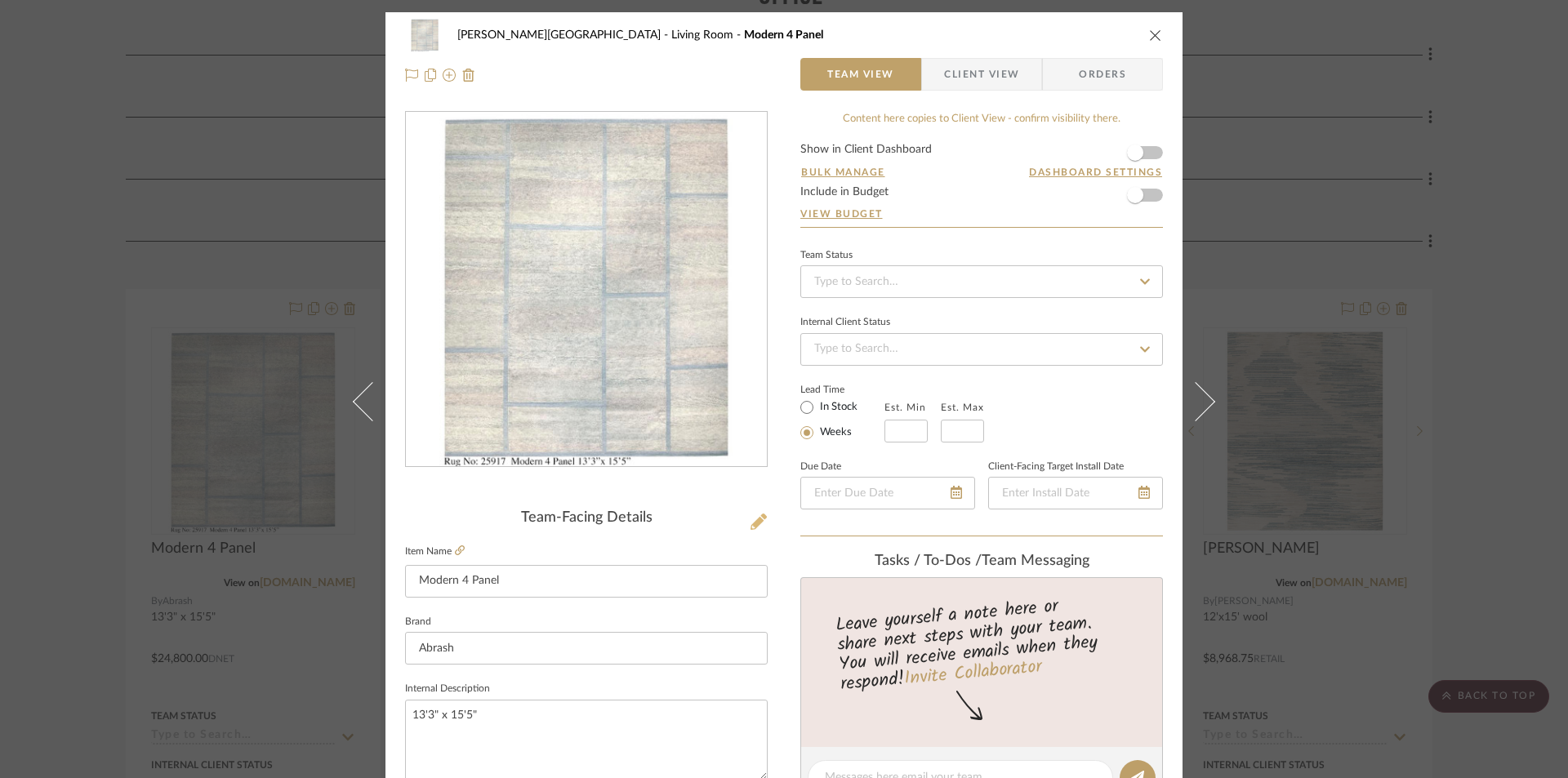
click at [759, 520] on icon at bounding box center [758, 521] width 16 height 16
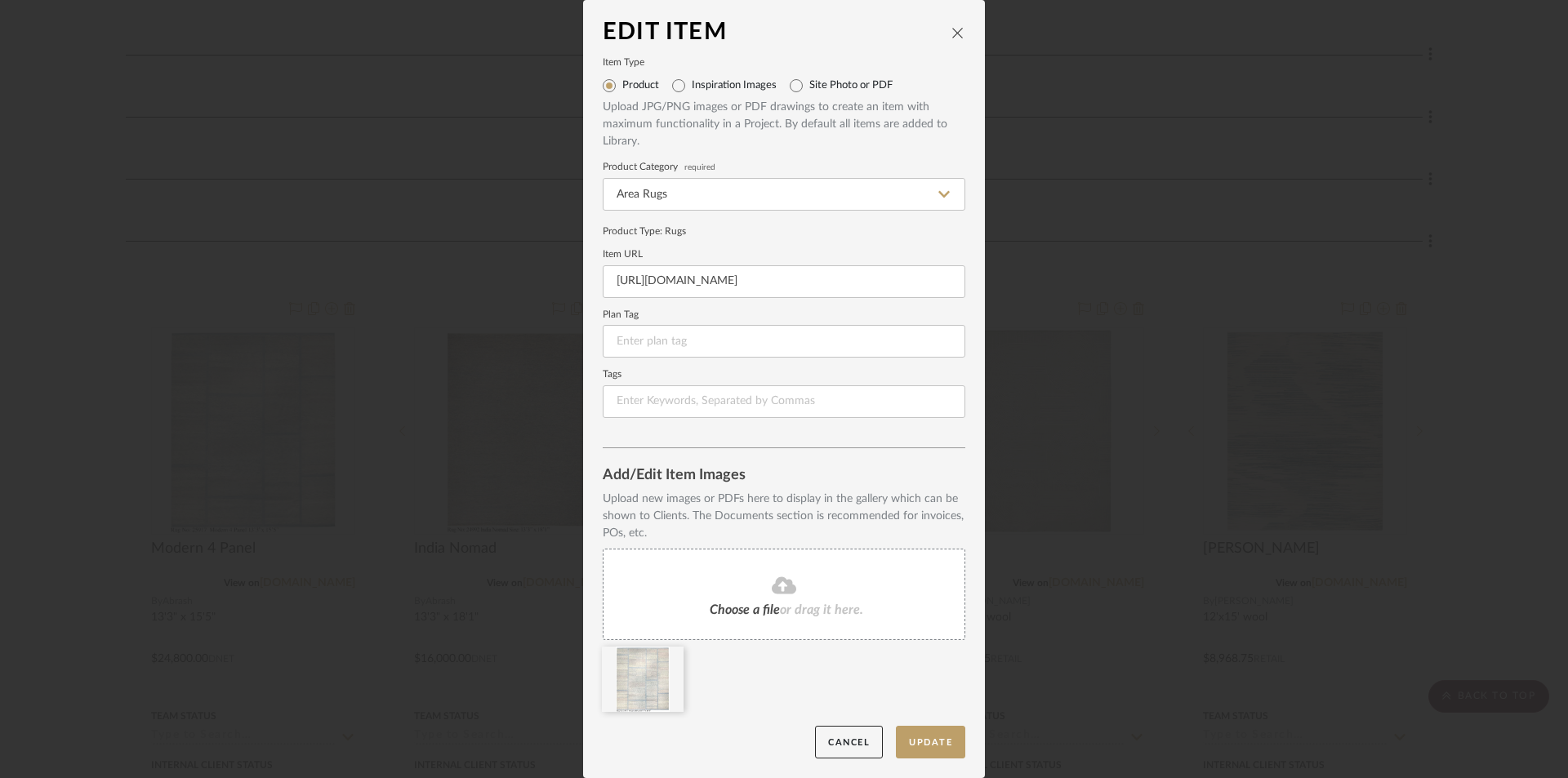
click at [747, 581] on fa-icon at bounding box center [784, 586] width 149 height 22
click at [920, 736] on button "Update" at bounding box center [930, 742] width 69 height 33
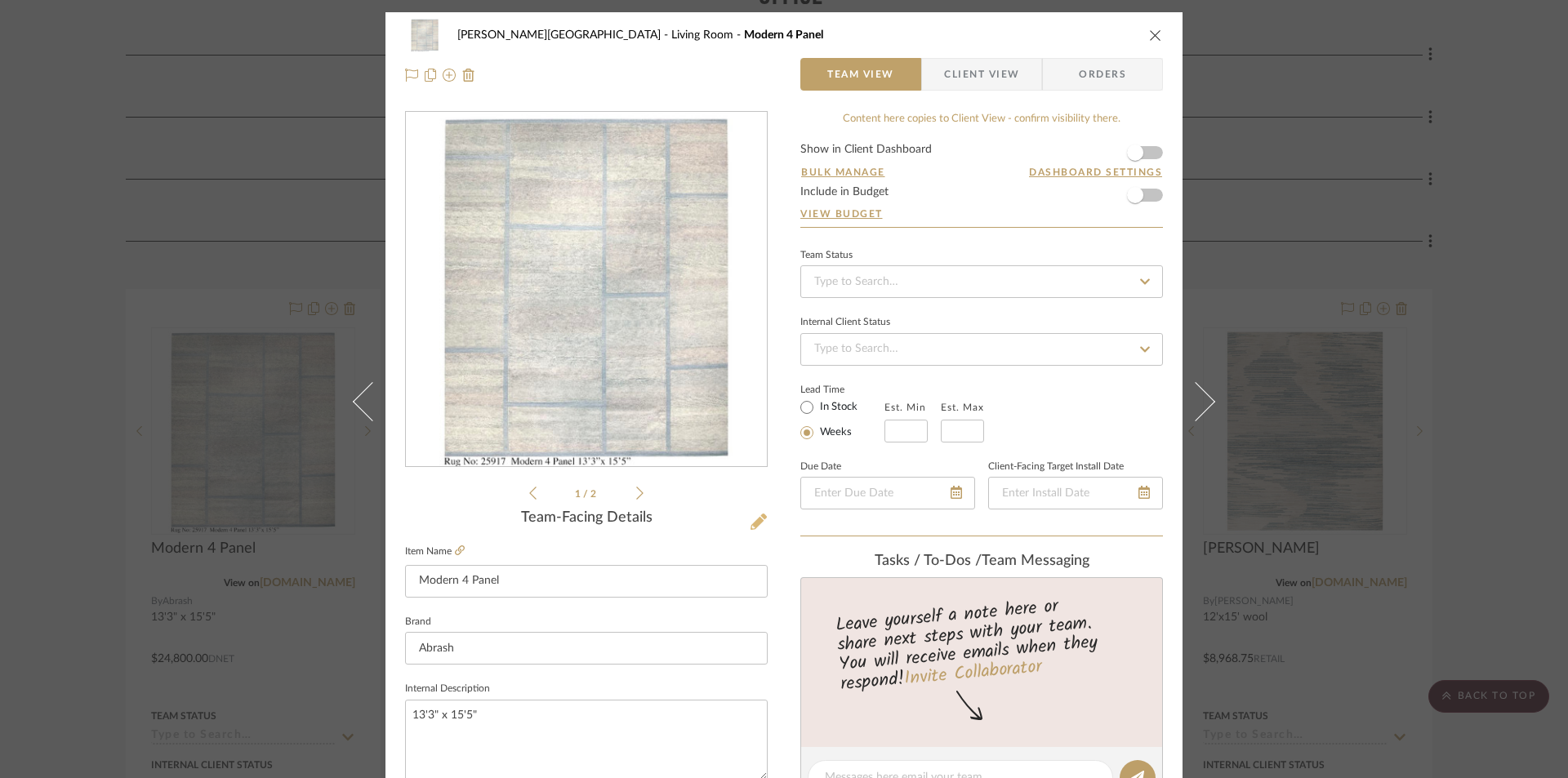
click at [751, 526] on icon at bounding box center [758, 521] width 16 height 16
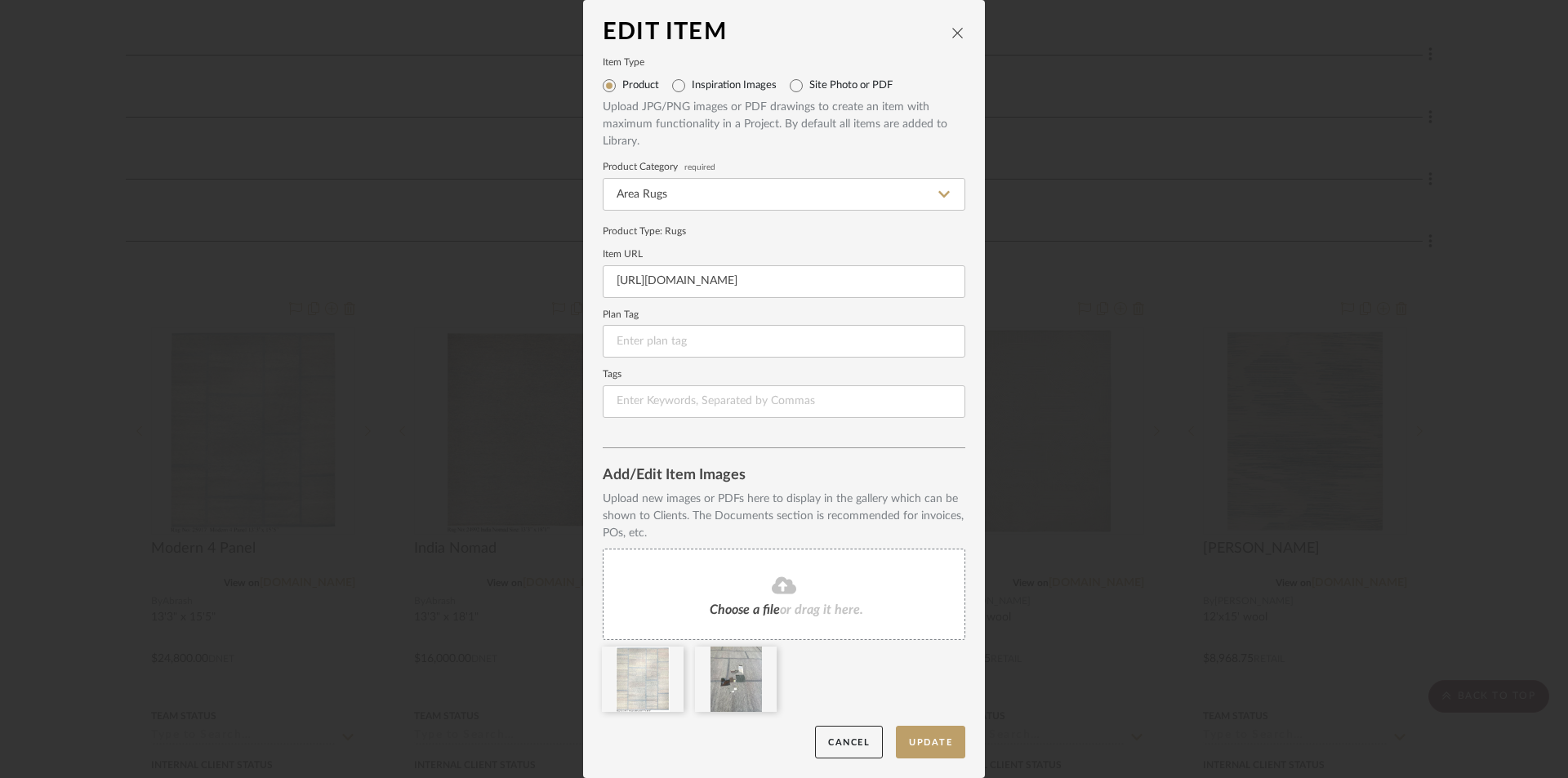
click at [723, 581] on fa-icon at bounding box center [784, 586] width 149 height 22
click at [926, 741] on button "Update" at bounding box center [930, 742] width 69 height 33
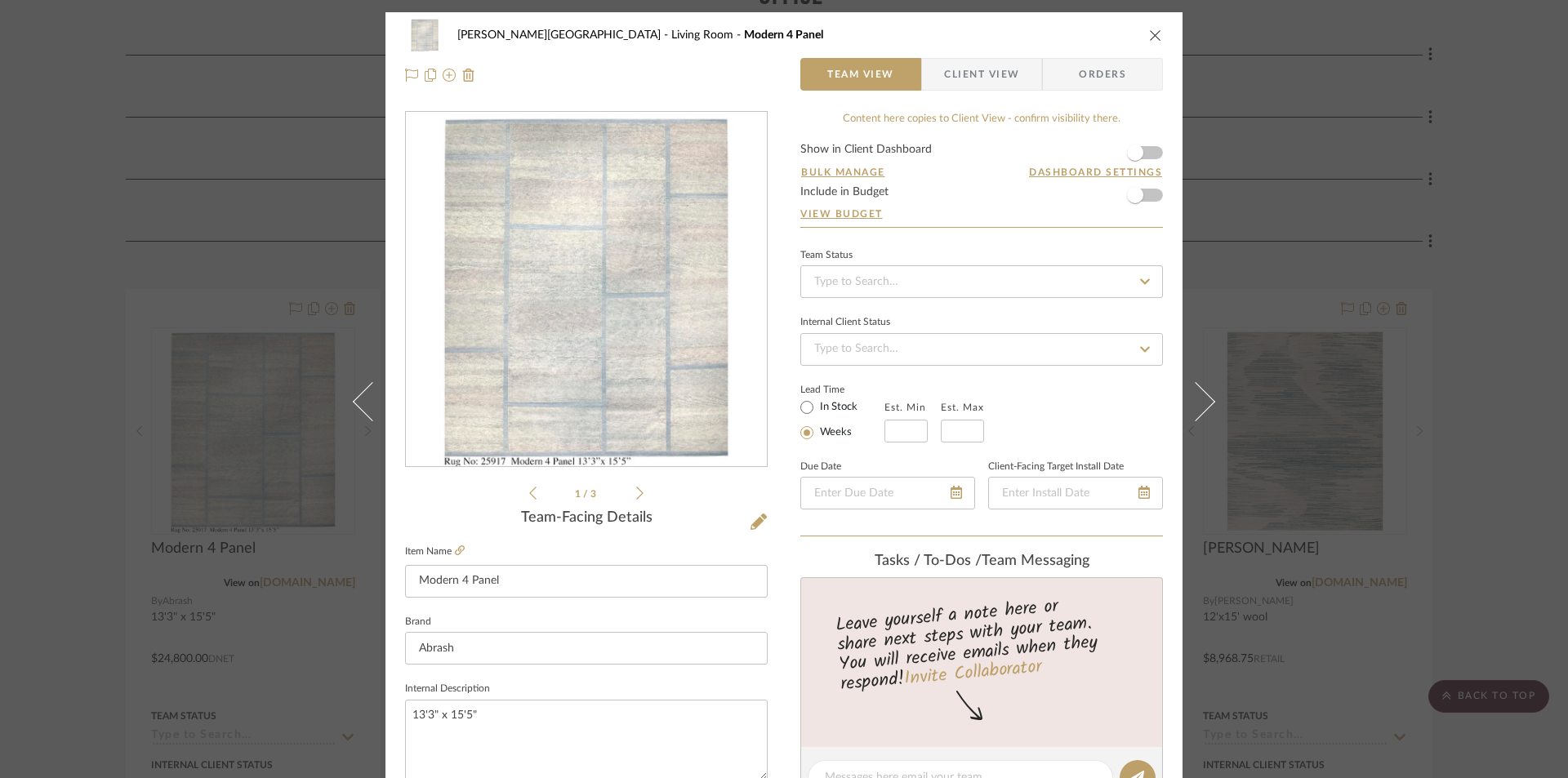
click at [636, 497] on icon at bounding box center [640, 493] width 7 height 14
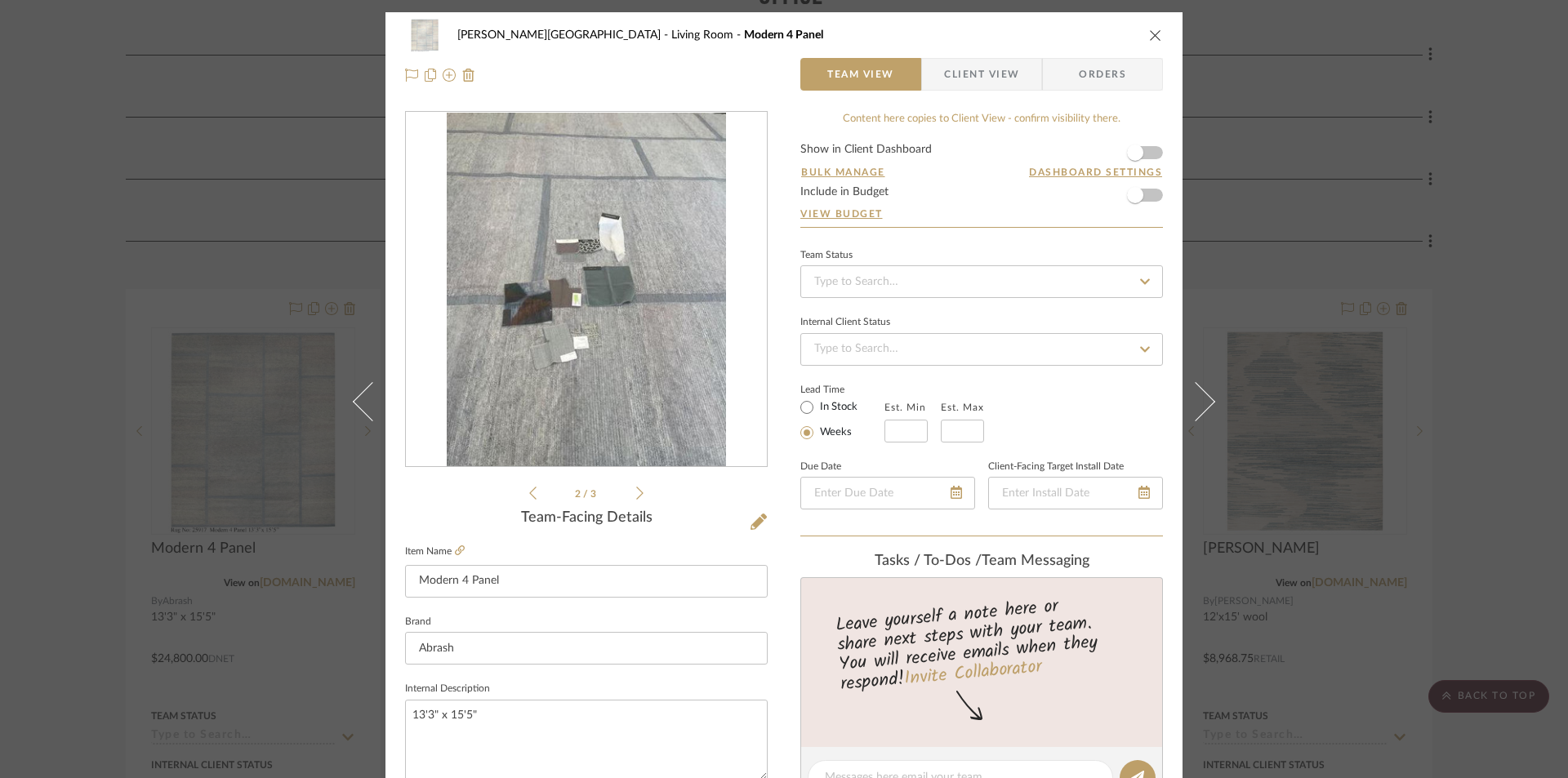
click at [636, 496] on icon at bounding box center [640, 493] width 7 height 13
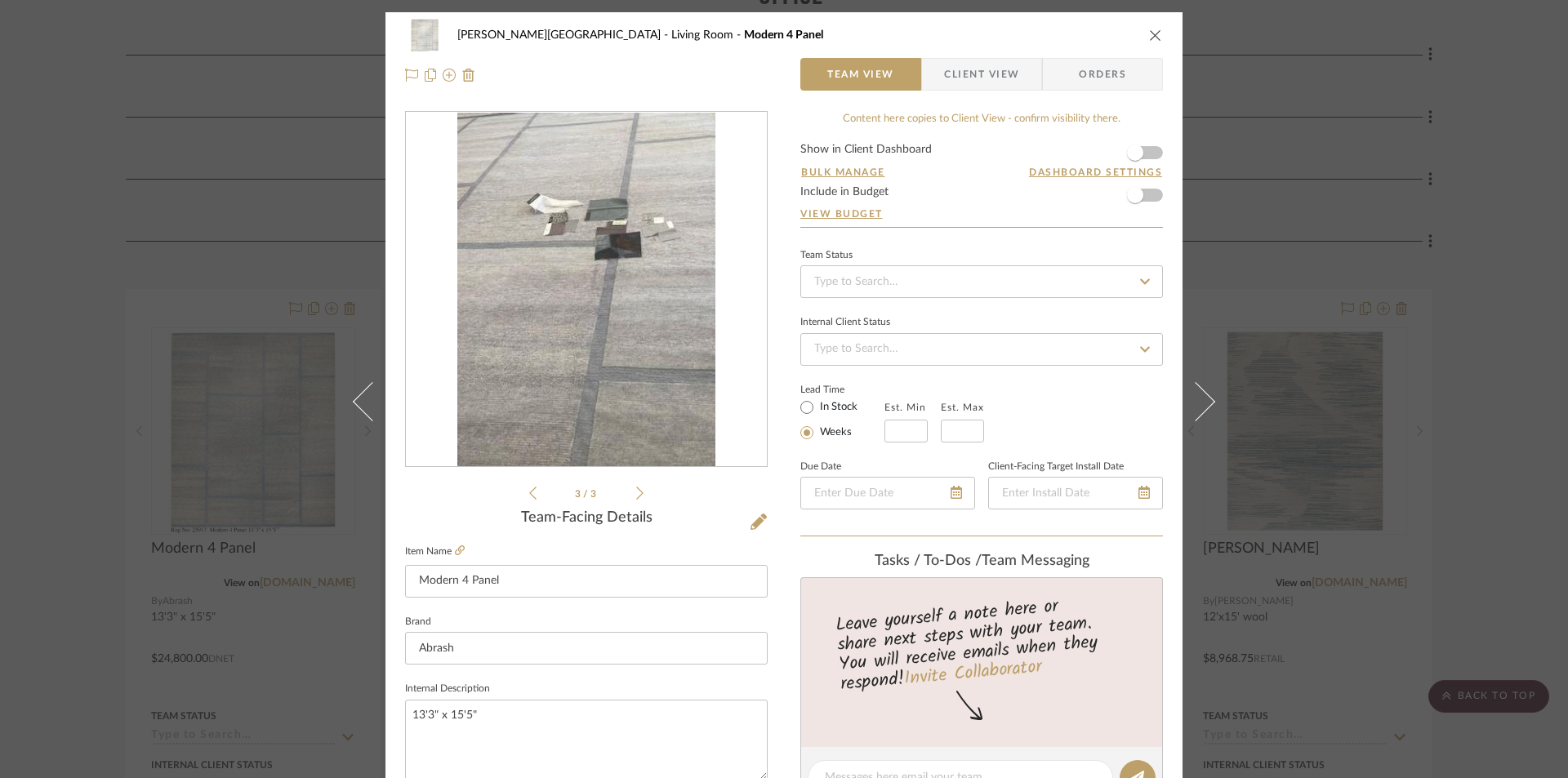
click at [1152, 33] on icon "close" at bounding box center [1155, 35] width 13 height 13
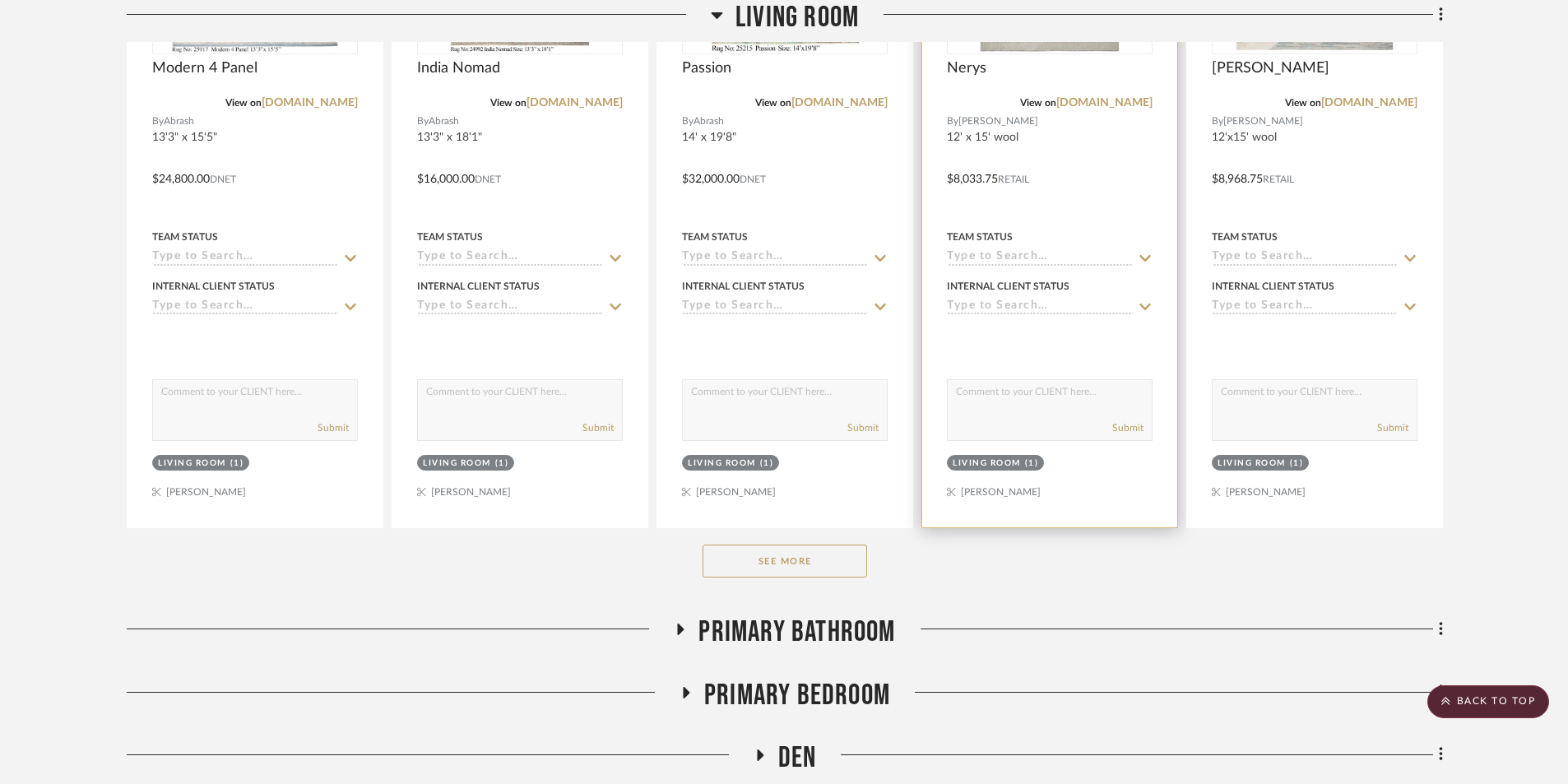
scroll to position [1070, 0]
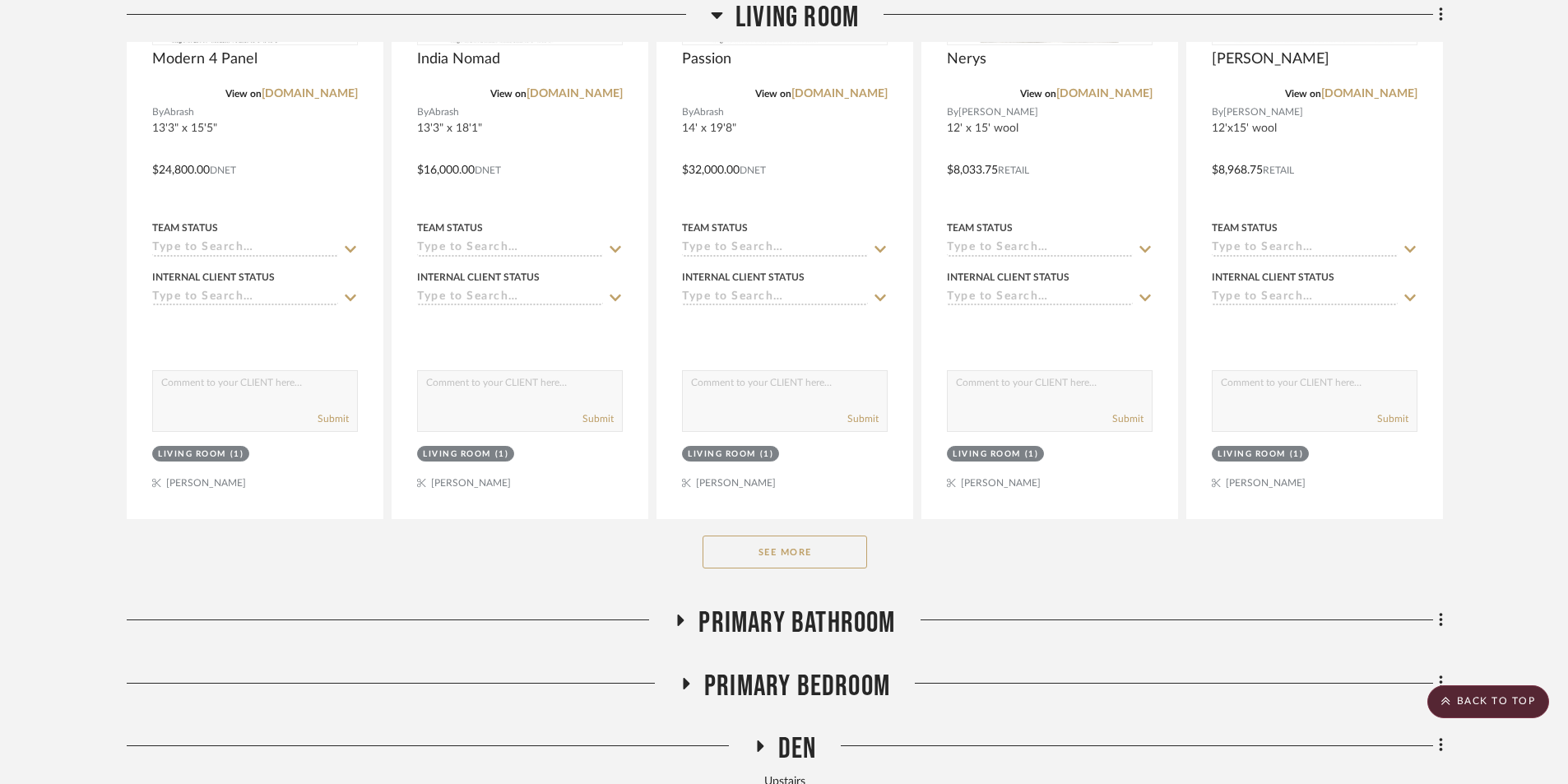
click at [806, 535] on button "See More" at bounding box center [785, 552] width 165 height 33
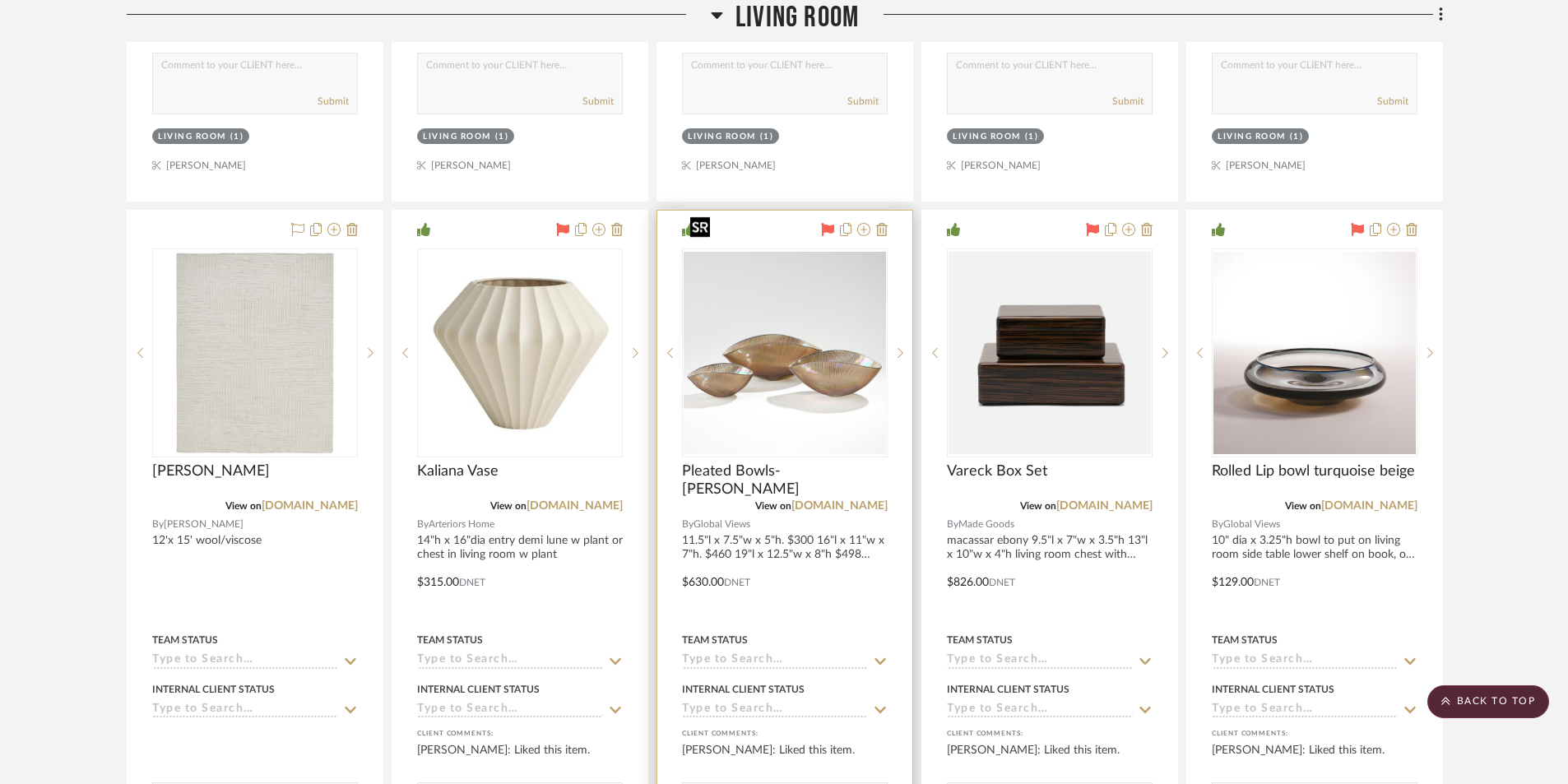
scroll to position [1398, 0]
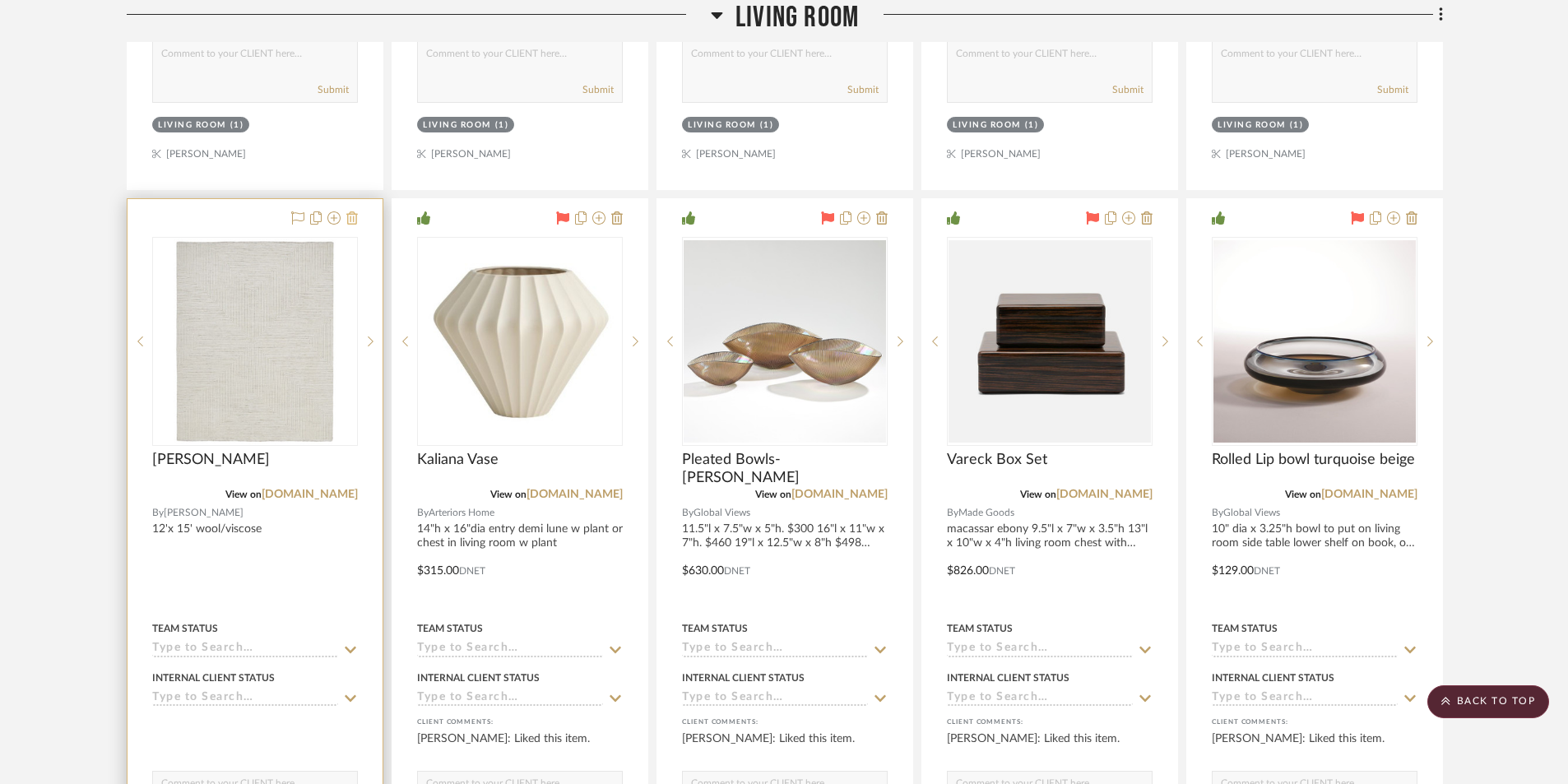
click at [353, 212] on icon at bounding box center [352, 218] width 12 height 14
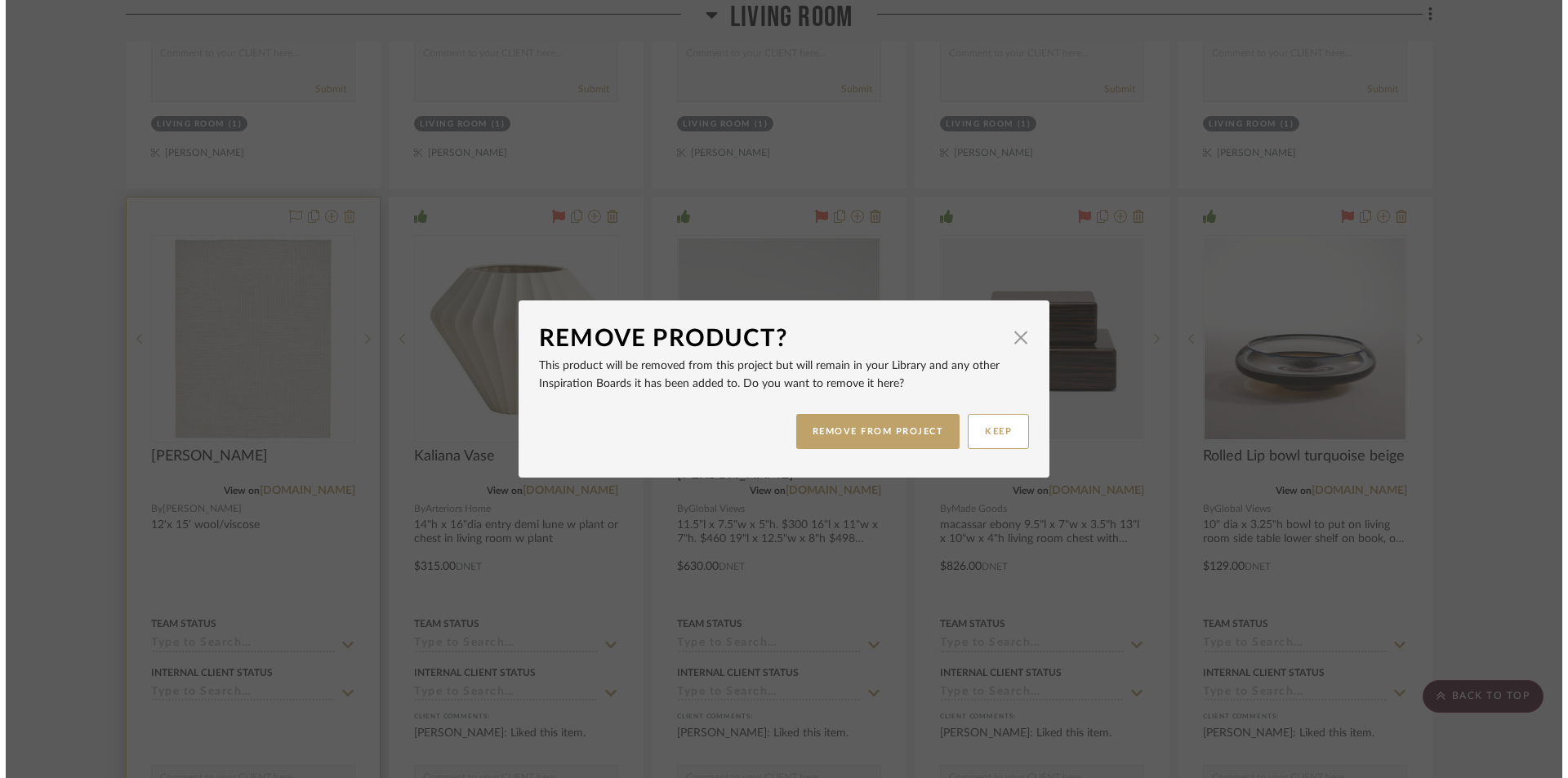
scroll to position [0, 0]
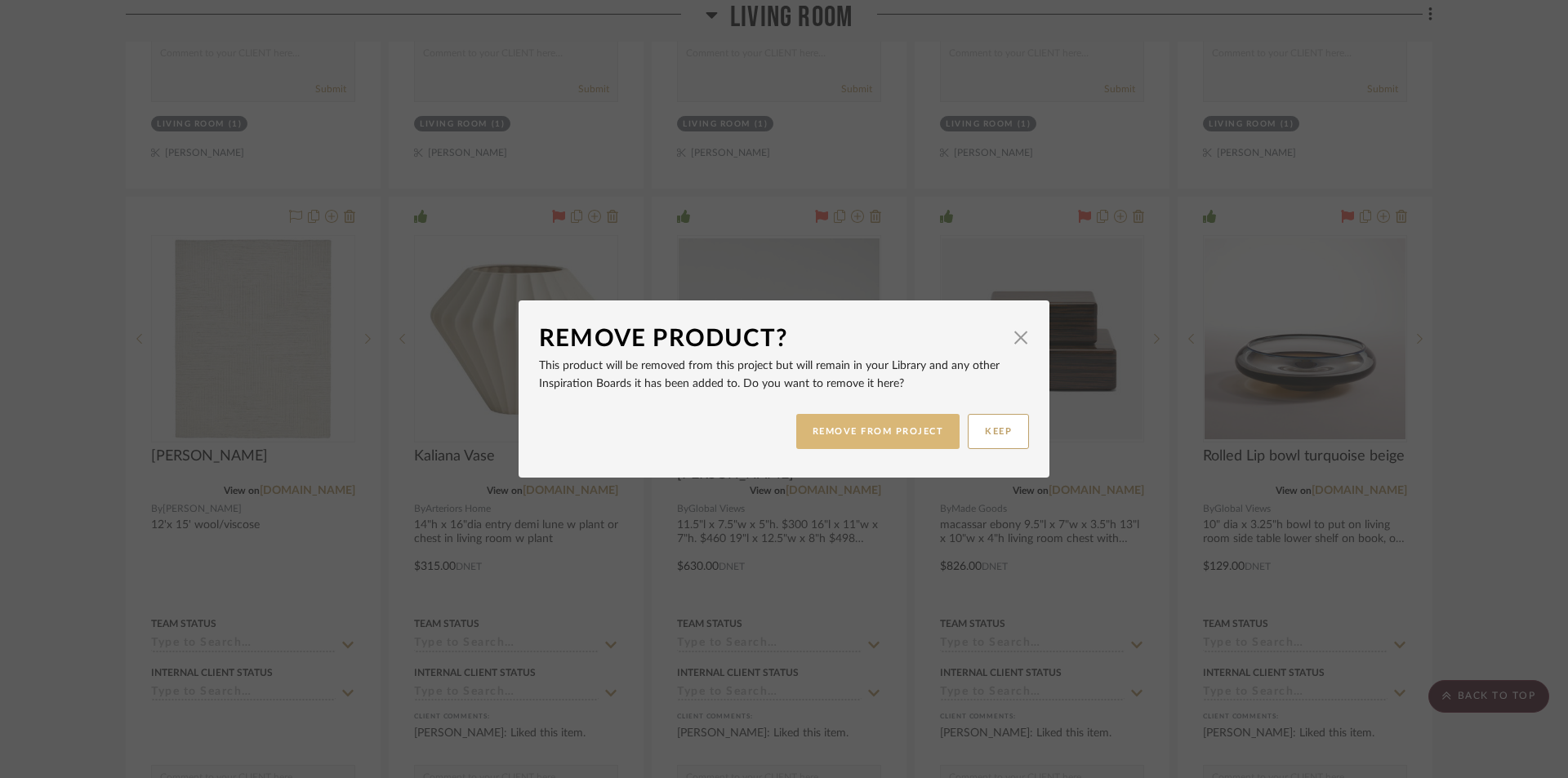
click at [838, 427] on button "REMOVE FROM PROJECT" at bounding box center [878, 431] width 164 height 35
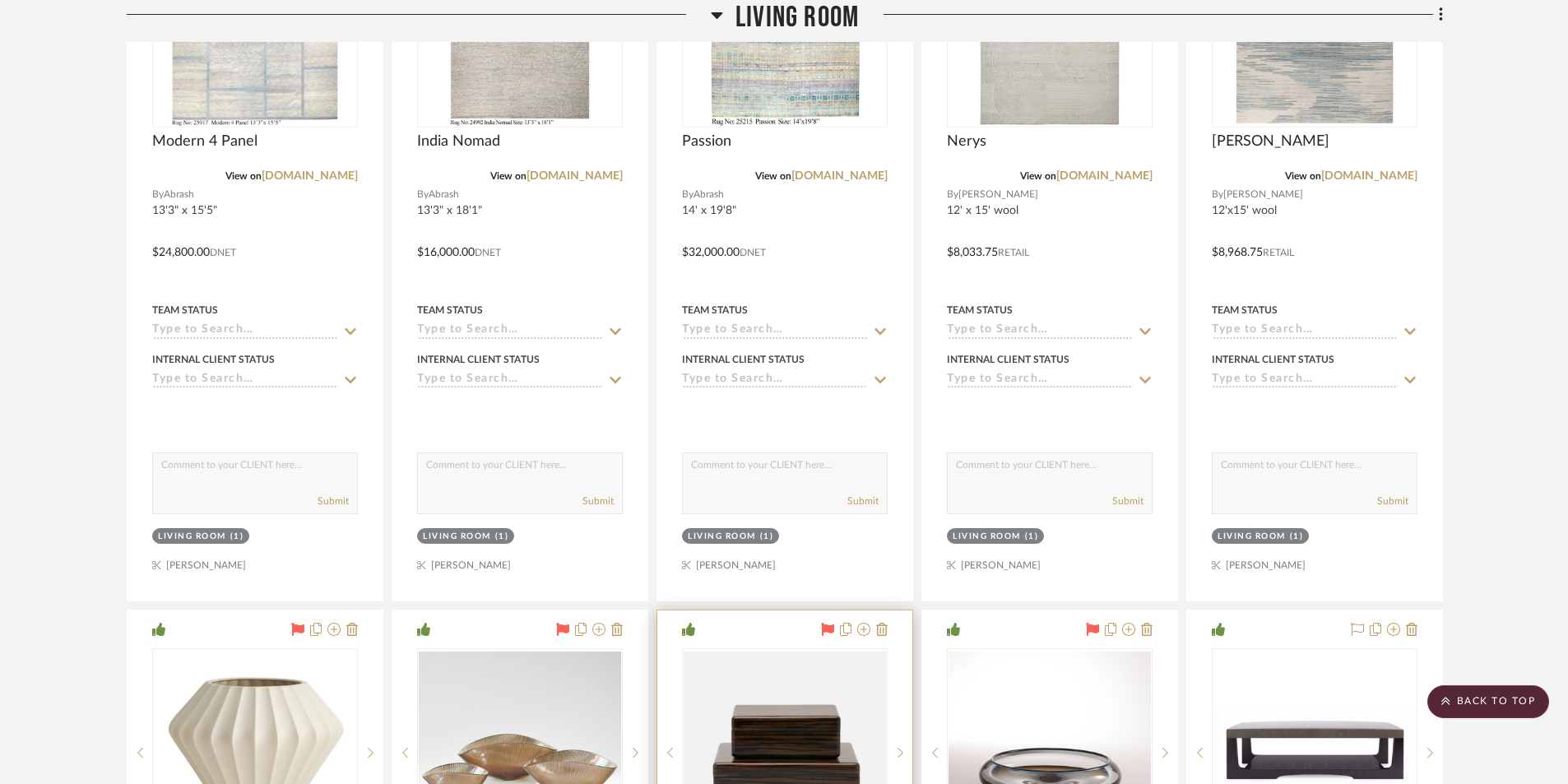
scroll to position [658, 0]
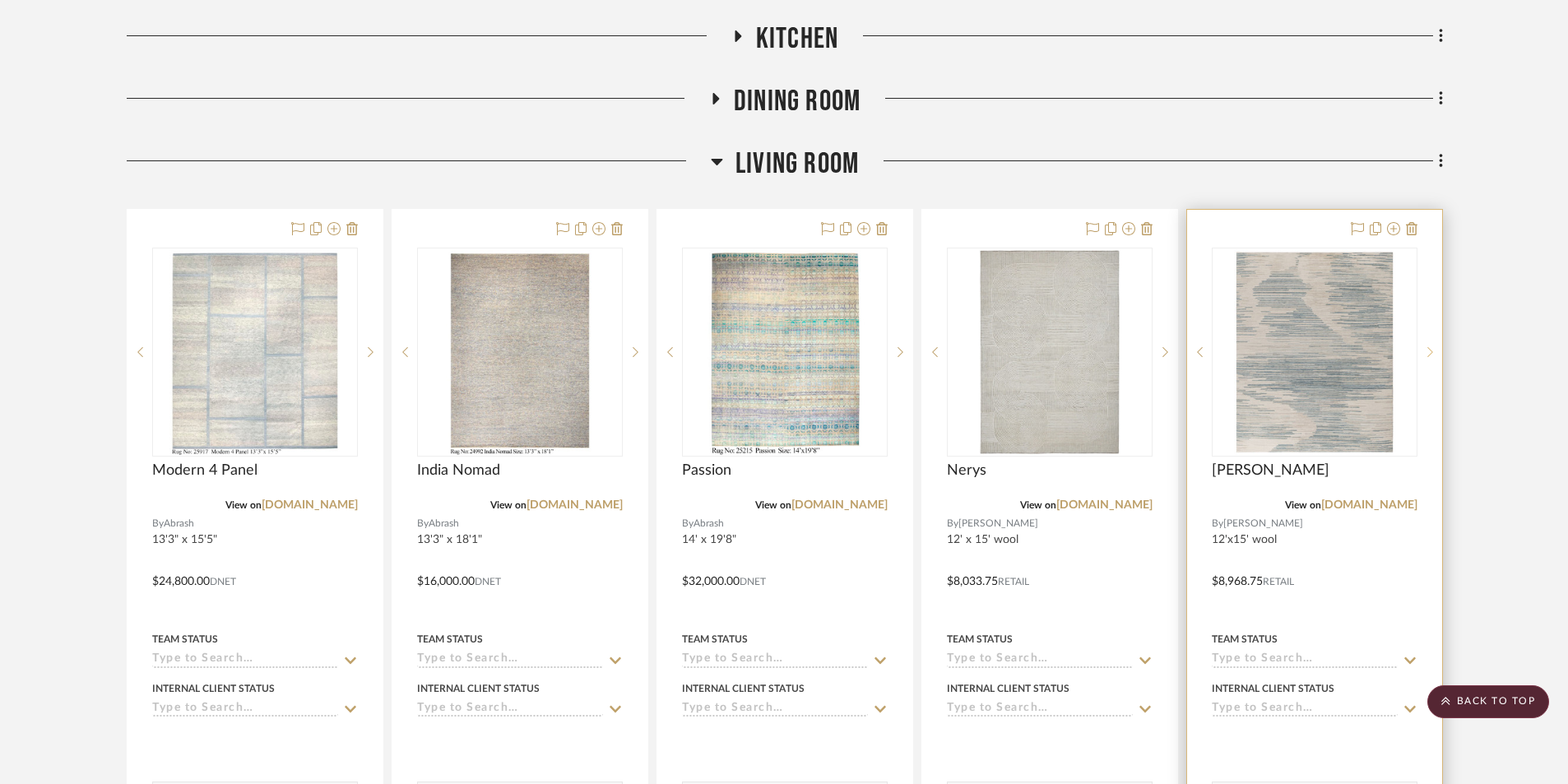
click at [1430, 346] on icon at bounding box center [1430, 352] width 5 height 12
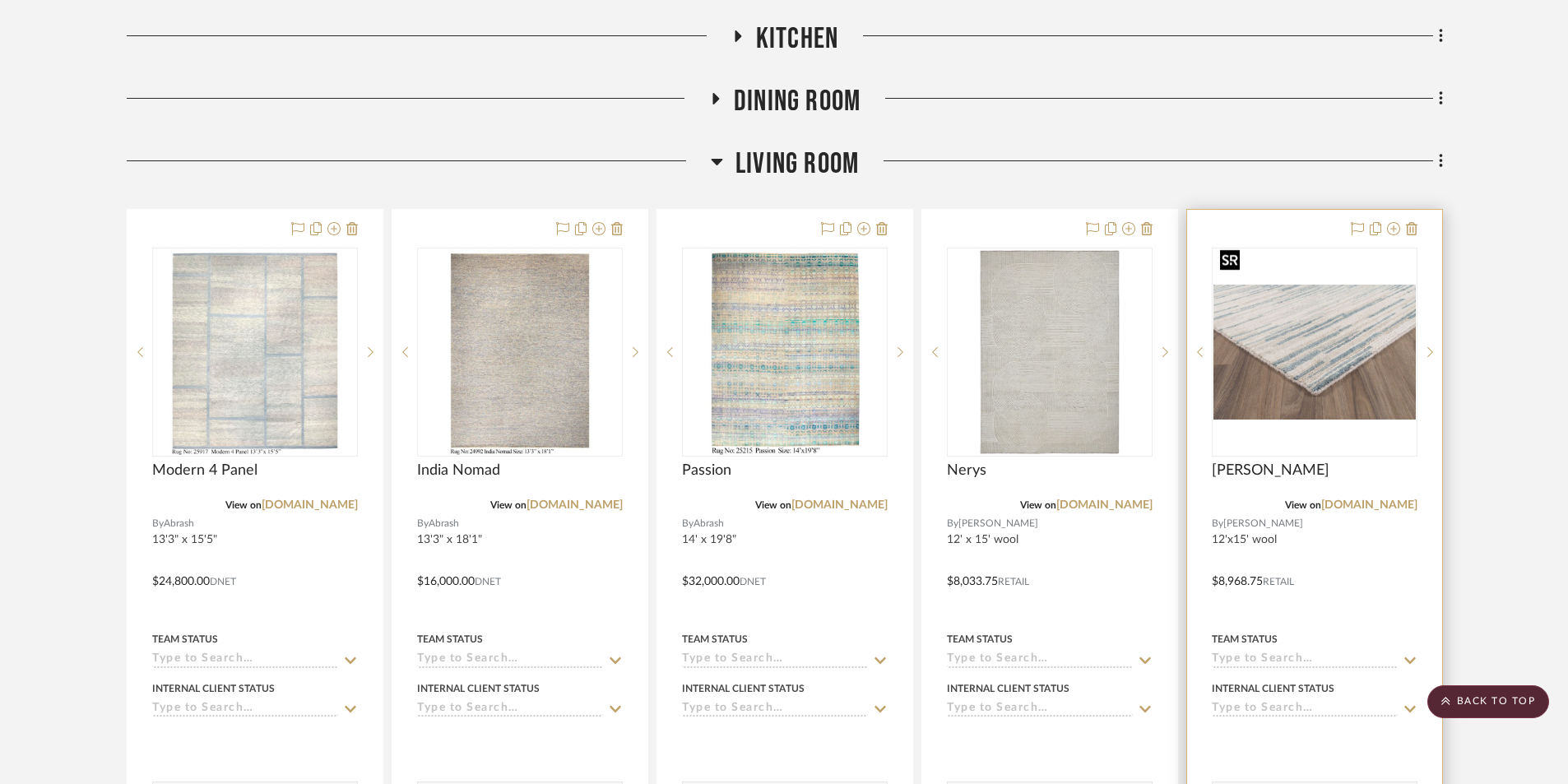
click at [1298, 316] on img "1" at bounding box center [1315, 352] width 203 height 135
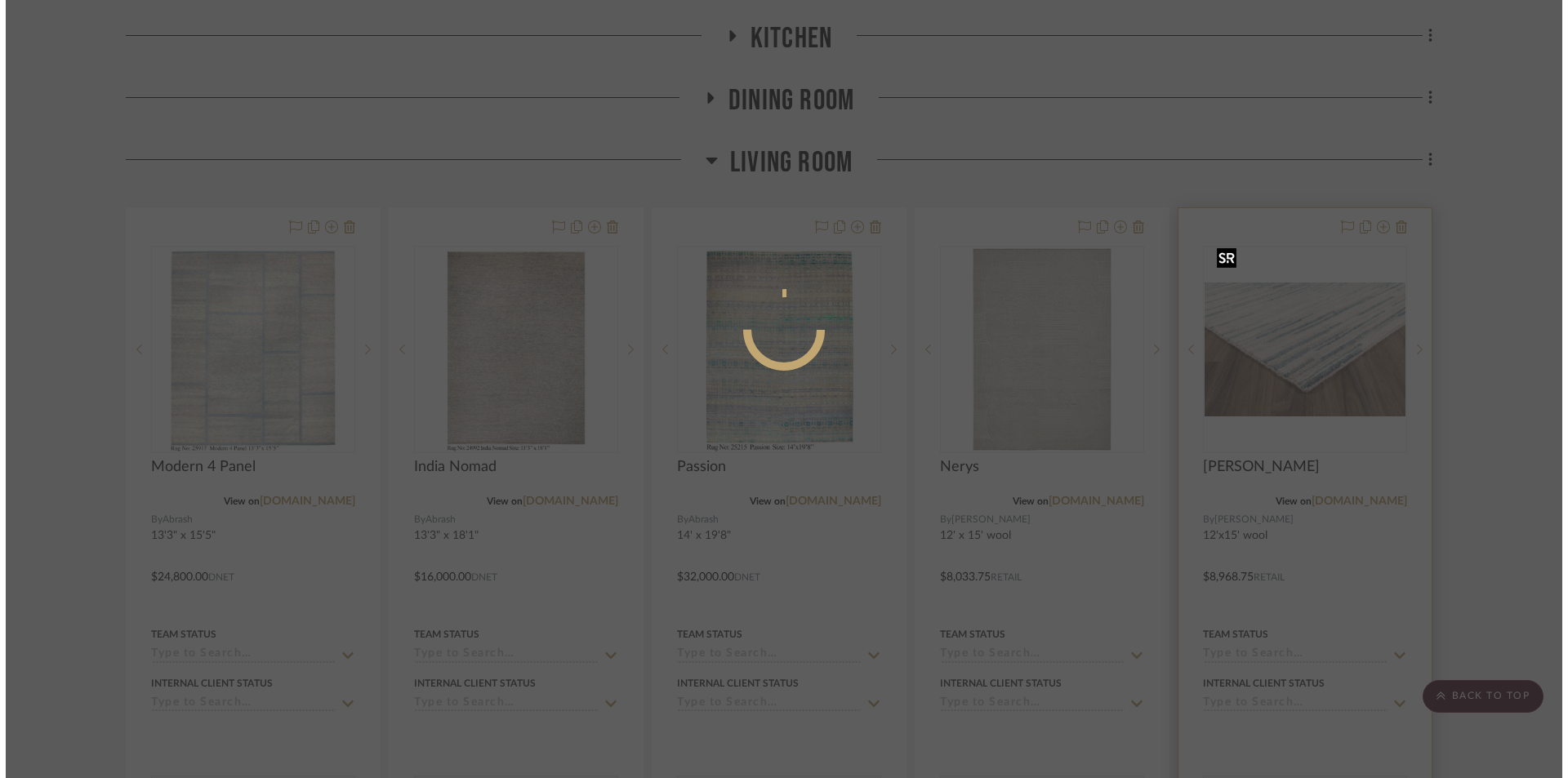
scroll to position [0, 0]
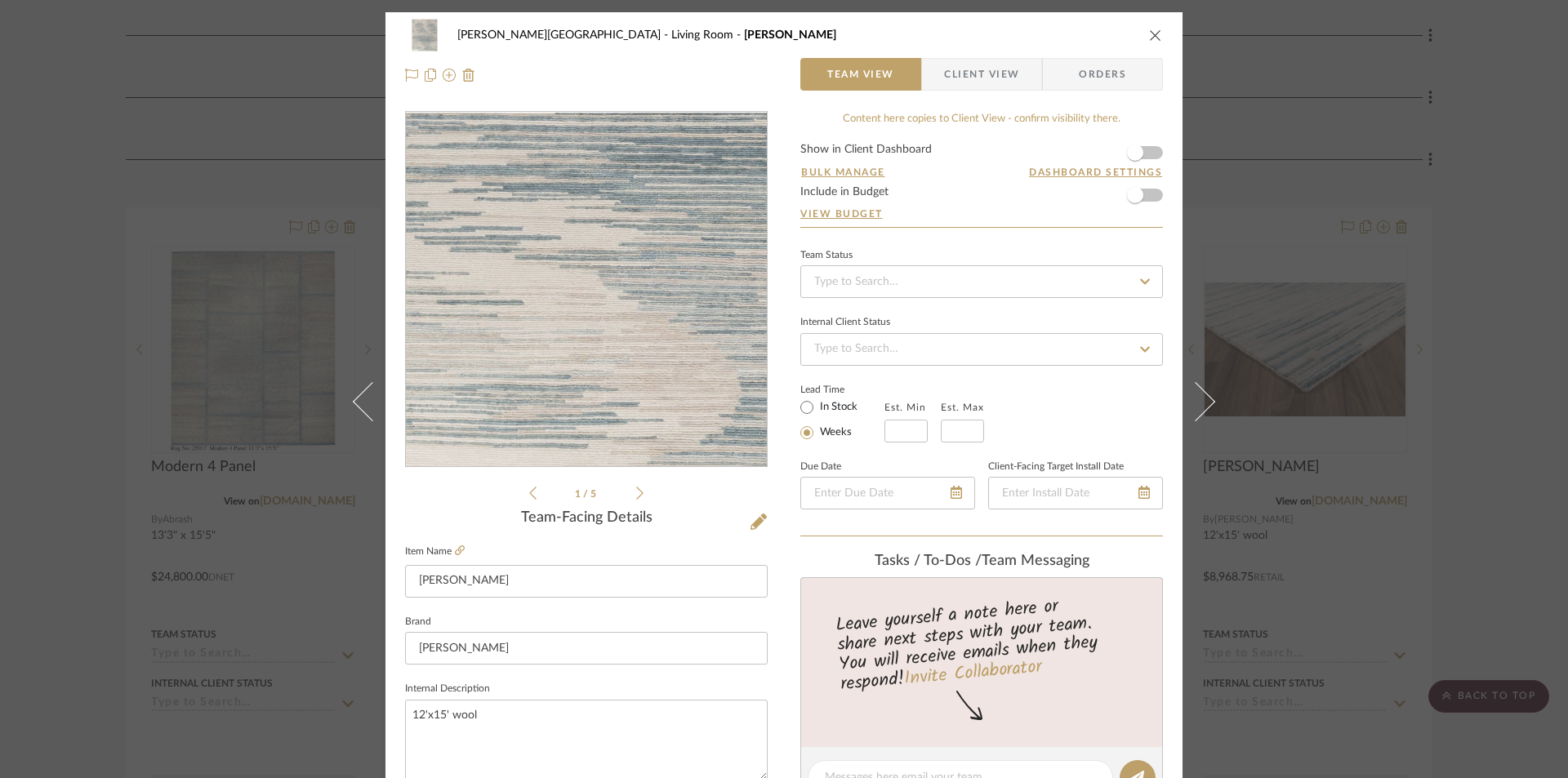
click at [532, 386] on img "0" at bounding box center [586, 290] width 278 height 354
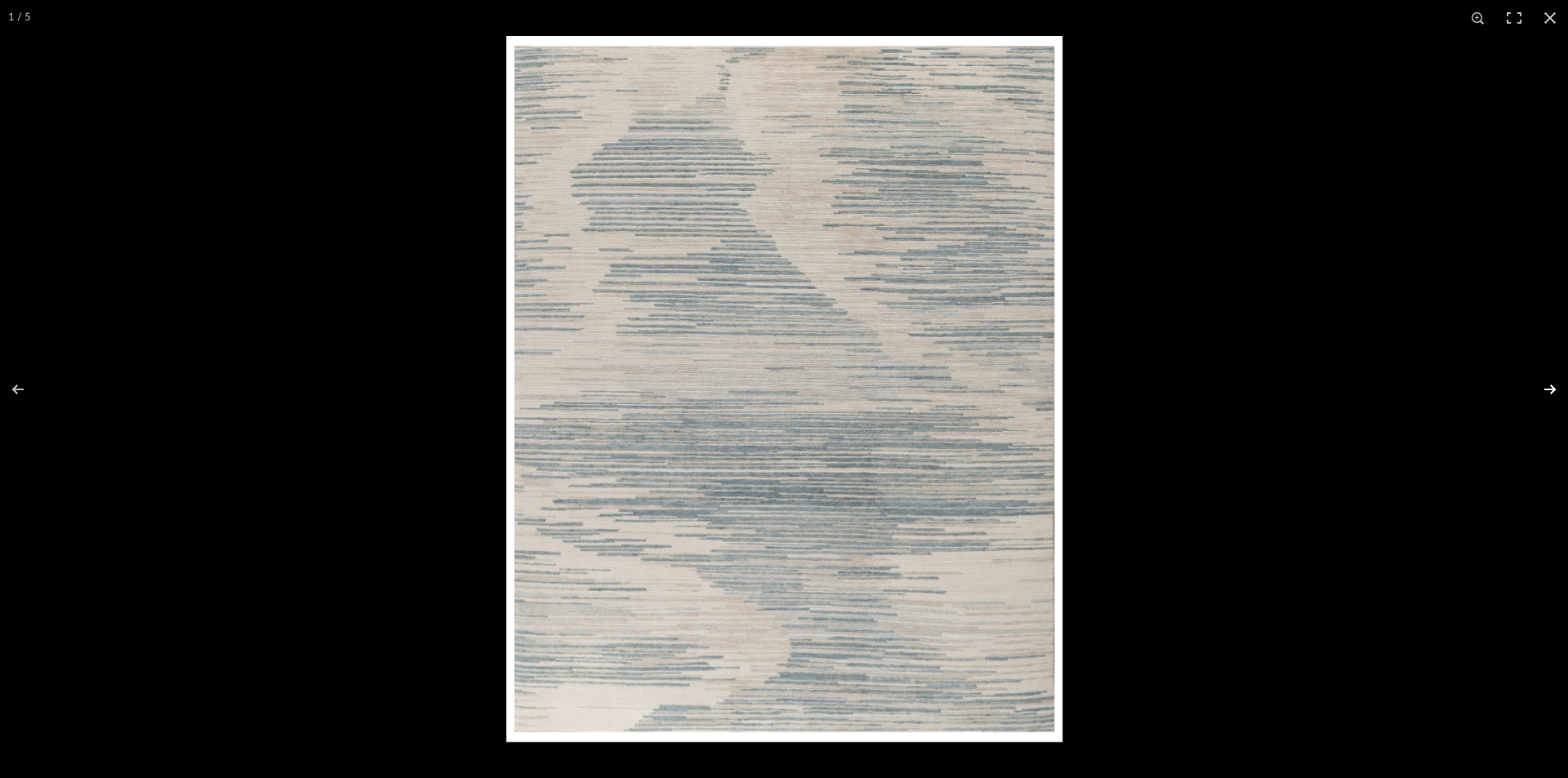
click at [1548, 384] on button at bounding box center [1539, 389] width 57 height 82
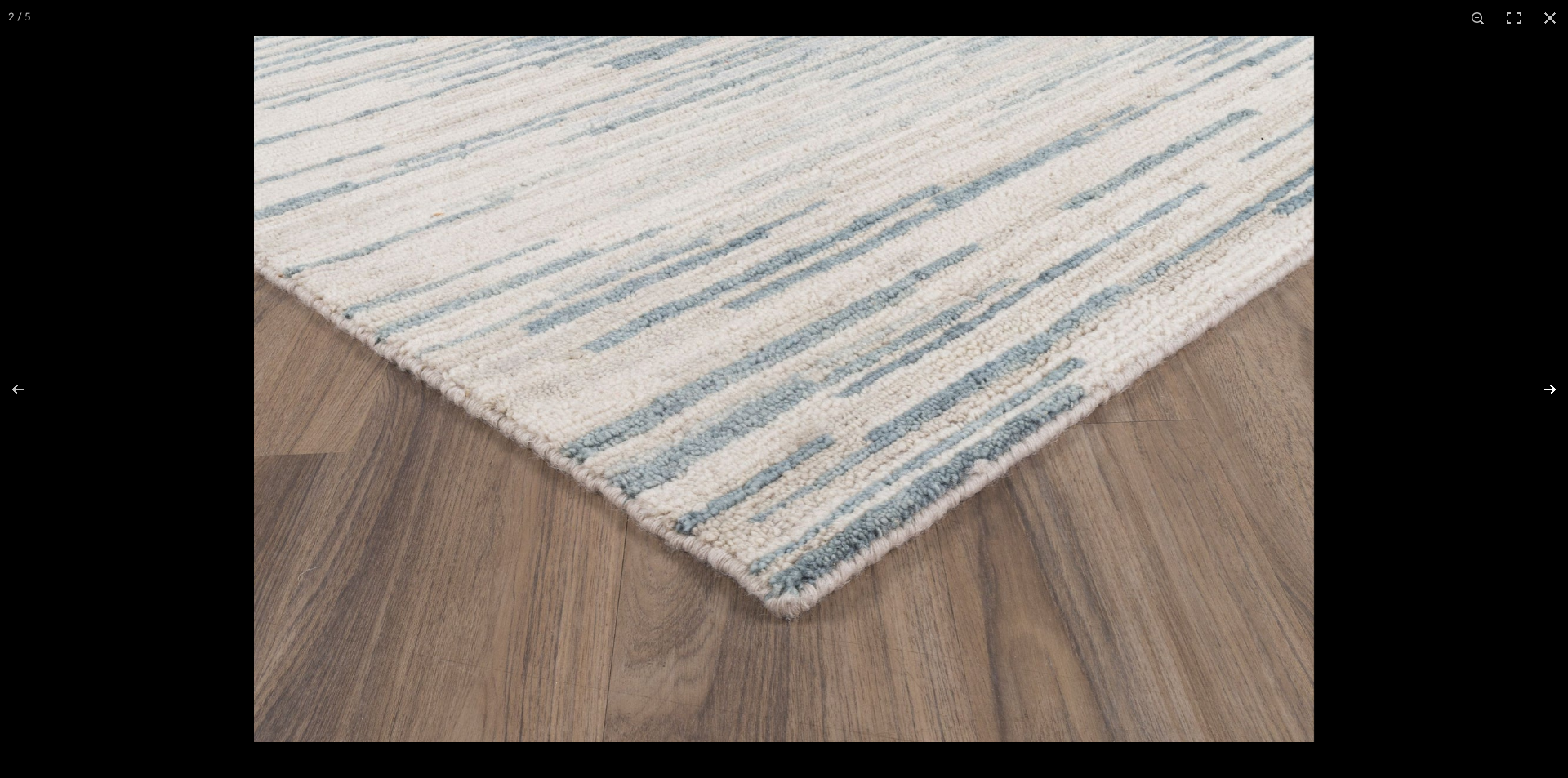
click at [1546, 384] on button at bounding box center [1539, 389] width 57 height 82
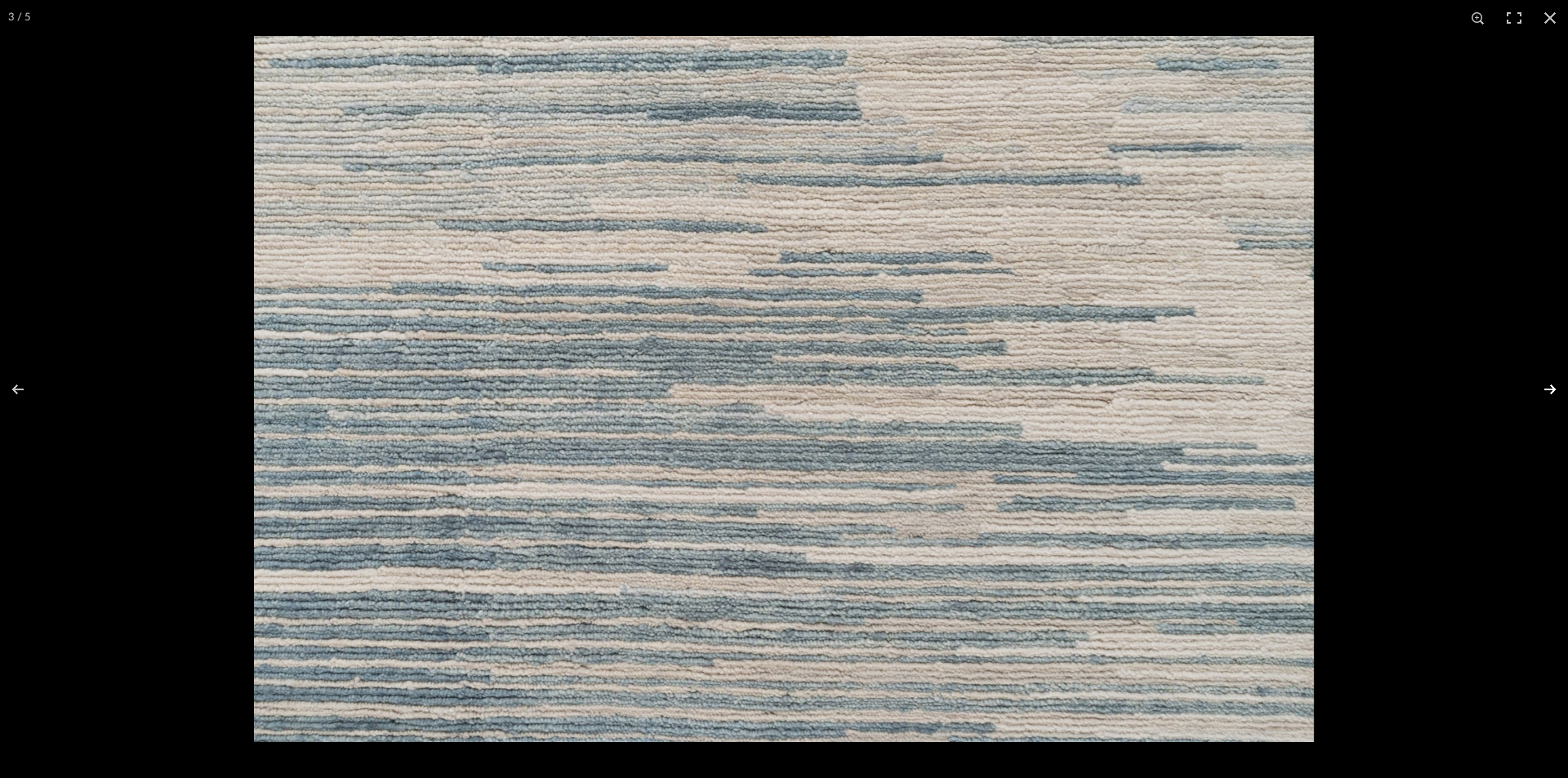
click at [1546, 384] on button at bounding box center [1539, 389] width 57 height 82
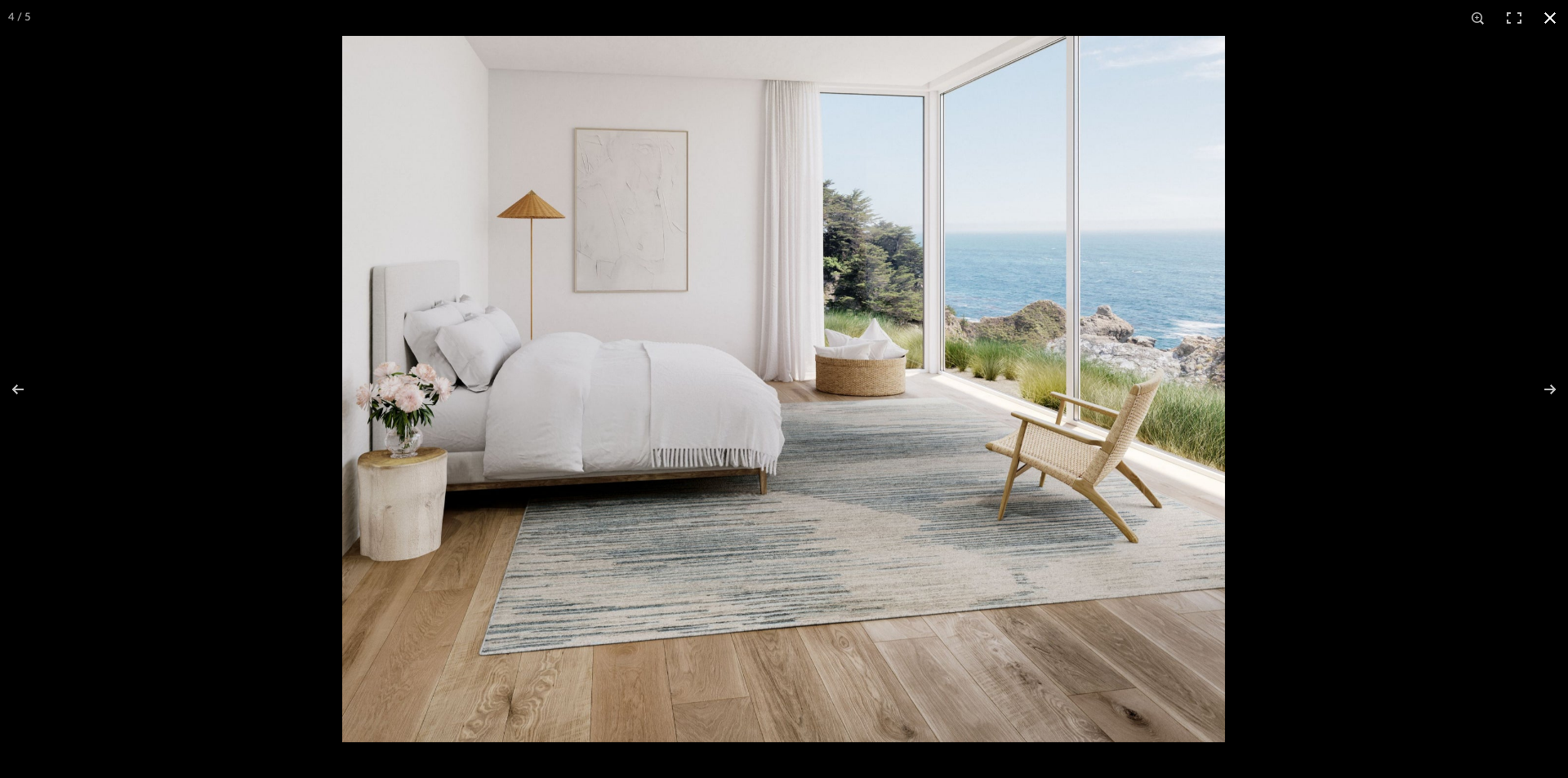
click at [1550, 19] on button at bounding box center [1550, 18] width 36 height 36
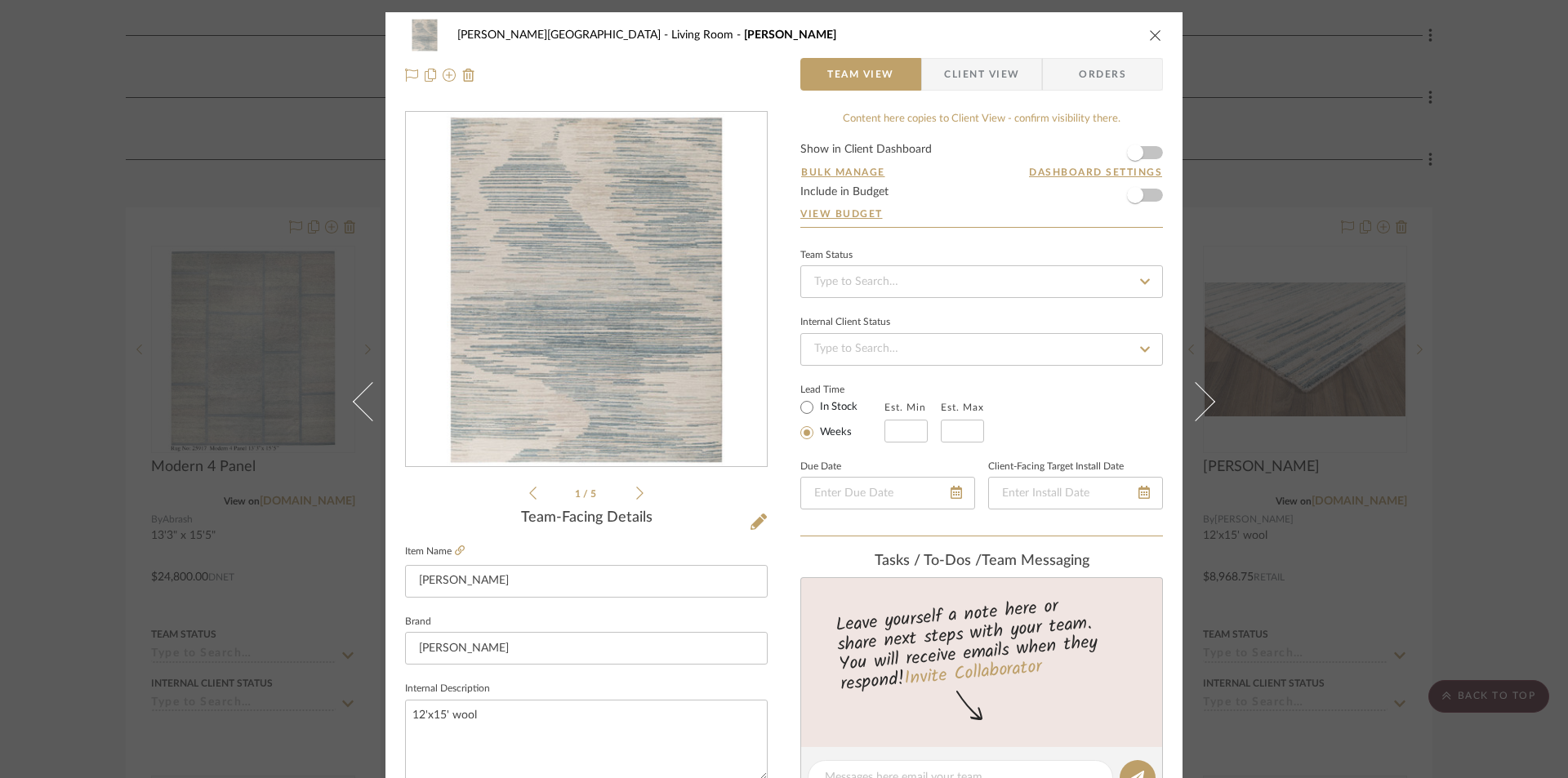
click at [1152, 38] on icon "close" at bounding box center [1155, 35] width 13 height 13
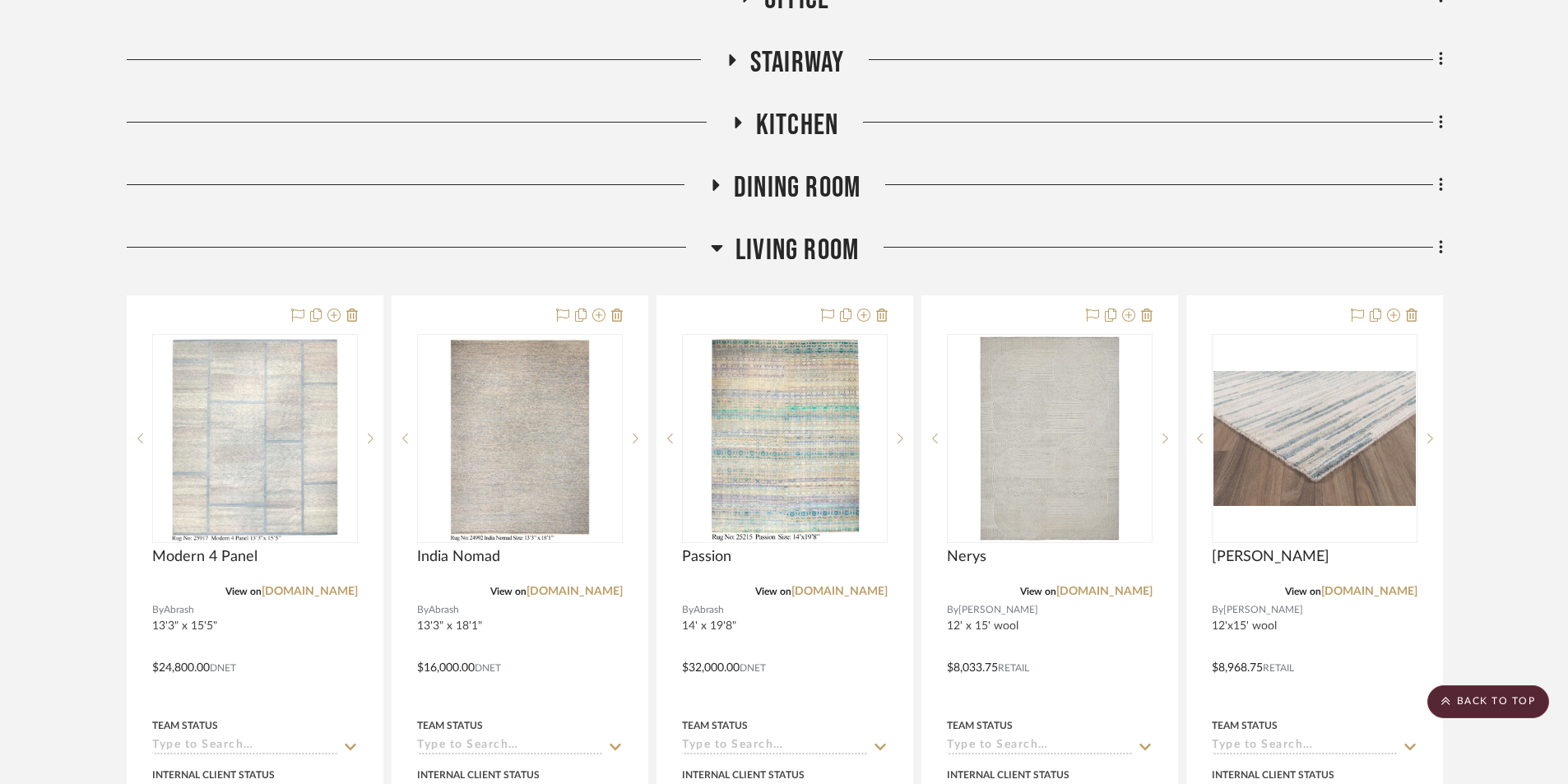
scroll to position [576, 0]
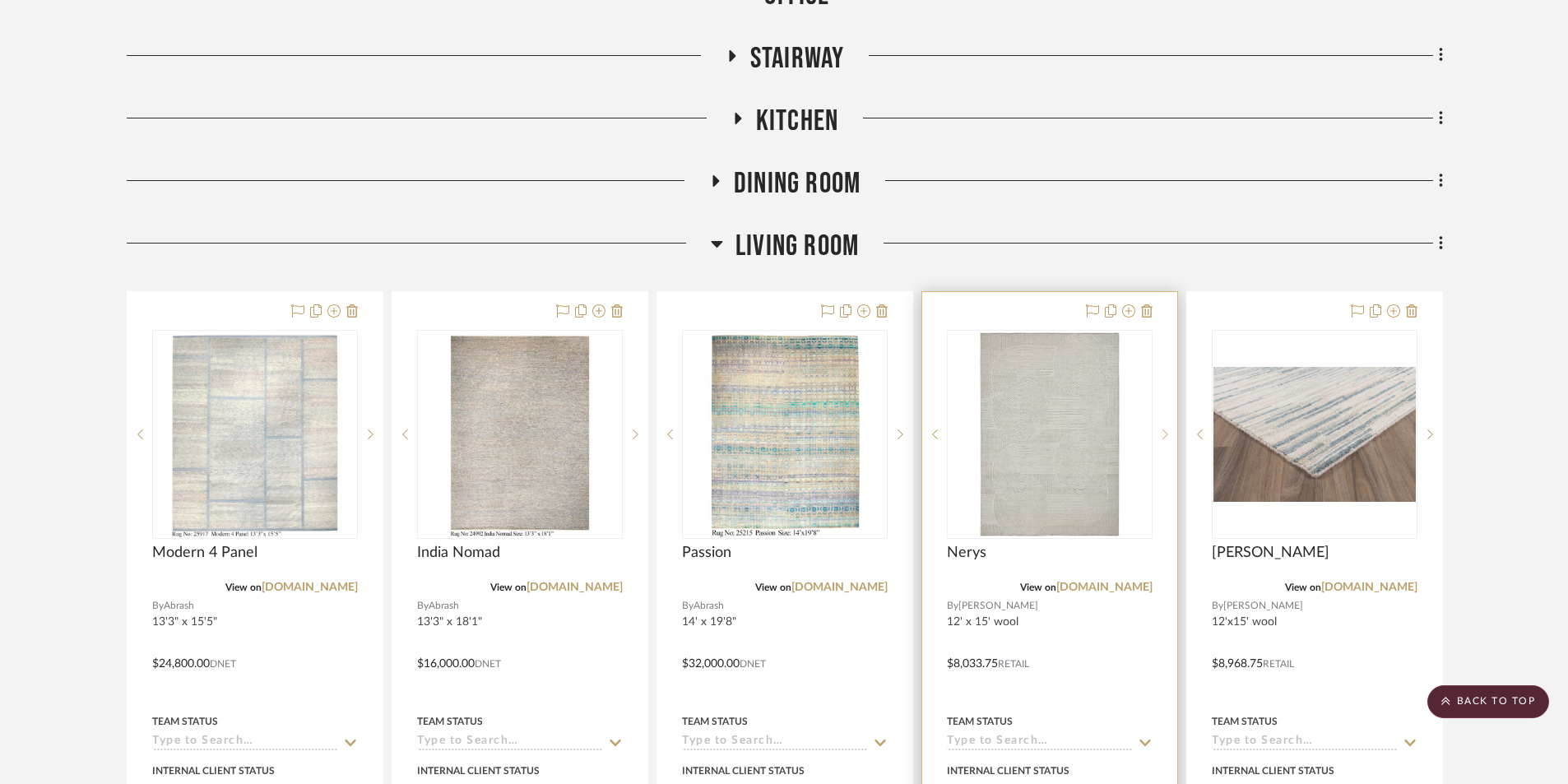
click at [1159, 429] on sr-next-btn at bounding box center [1164, 434] width 24 height 12
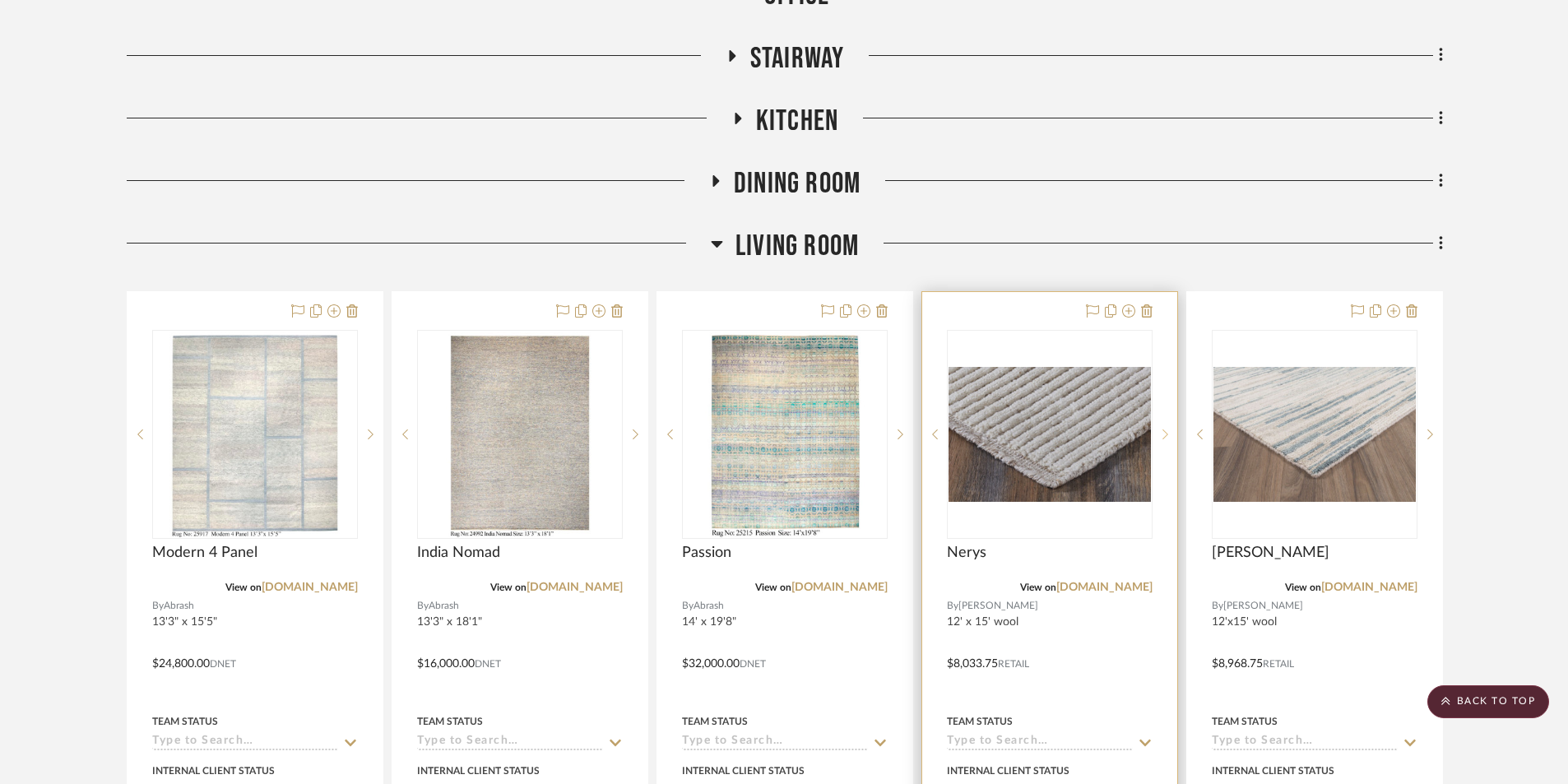
click at [1161, 429] on sr-next-btn at bounding box center [1164, 434] width 24 height 12
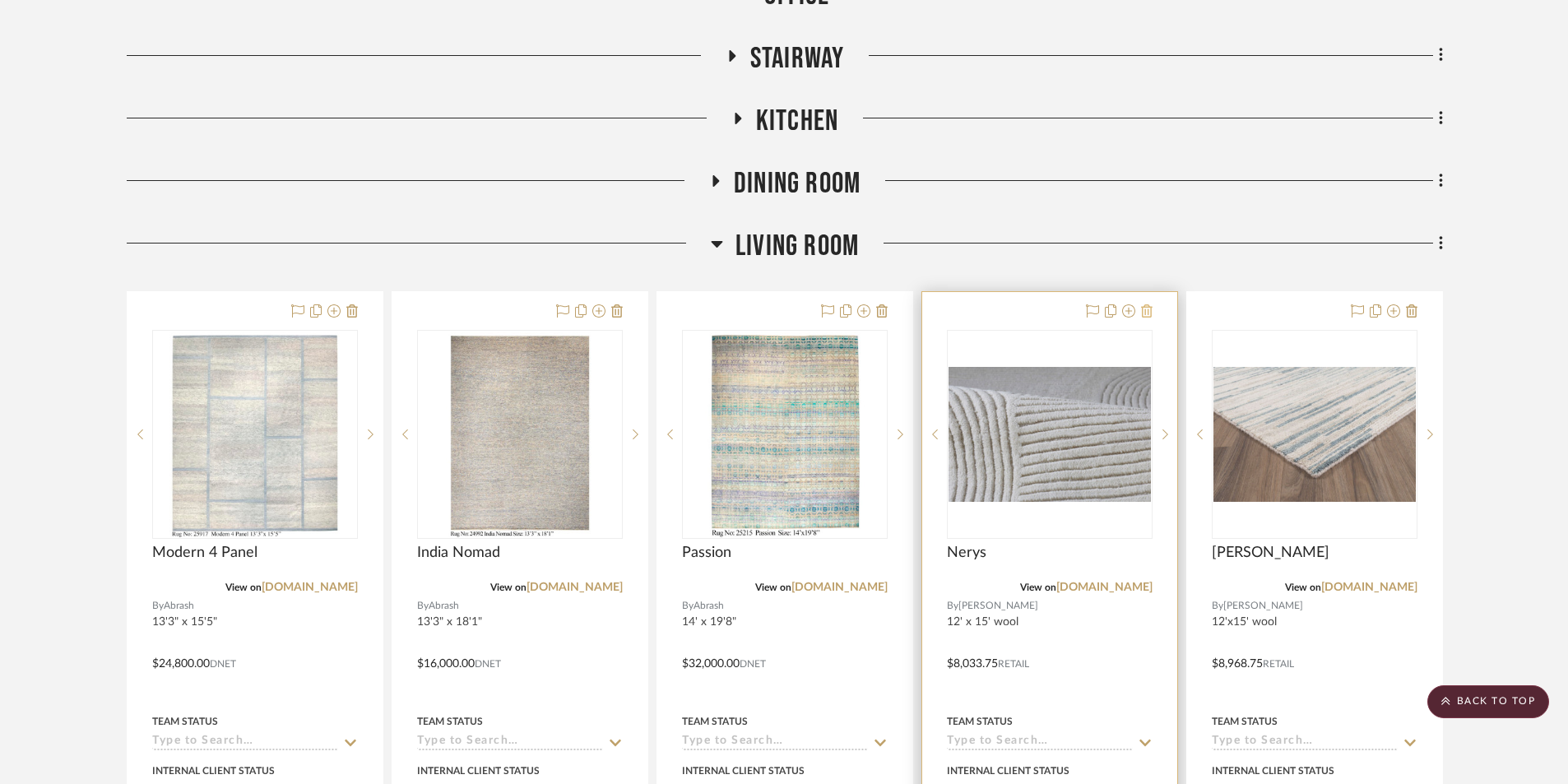
click at [1143, 305] on icon at bounding box center [1147, 311] width 12 height 14
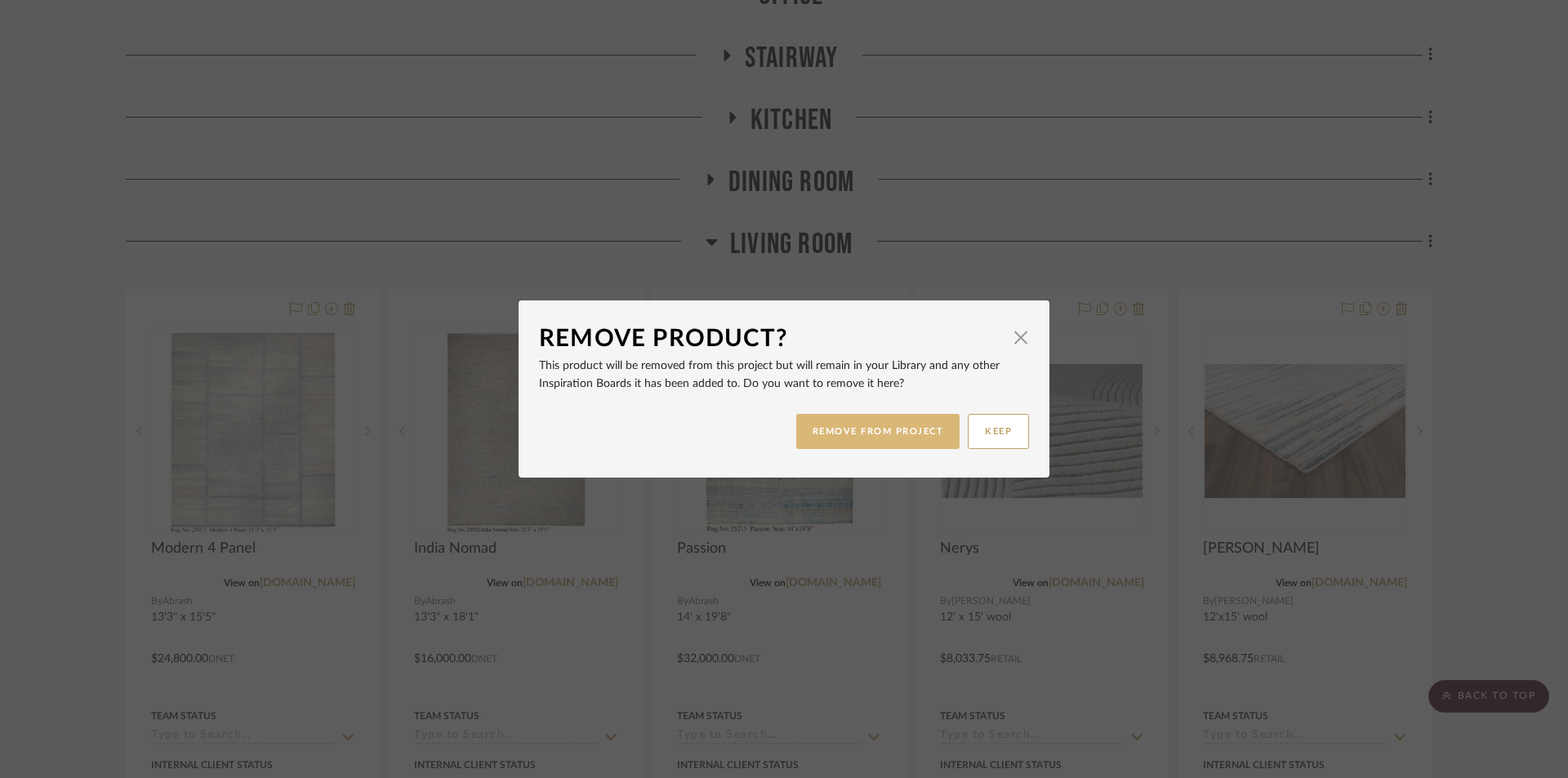
click at [889, 432] on button "REMOVE FROM PROJECT" at bounding box center [878, 431] width 164 height 35
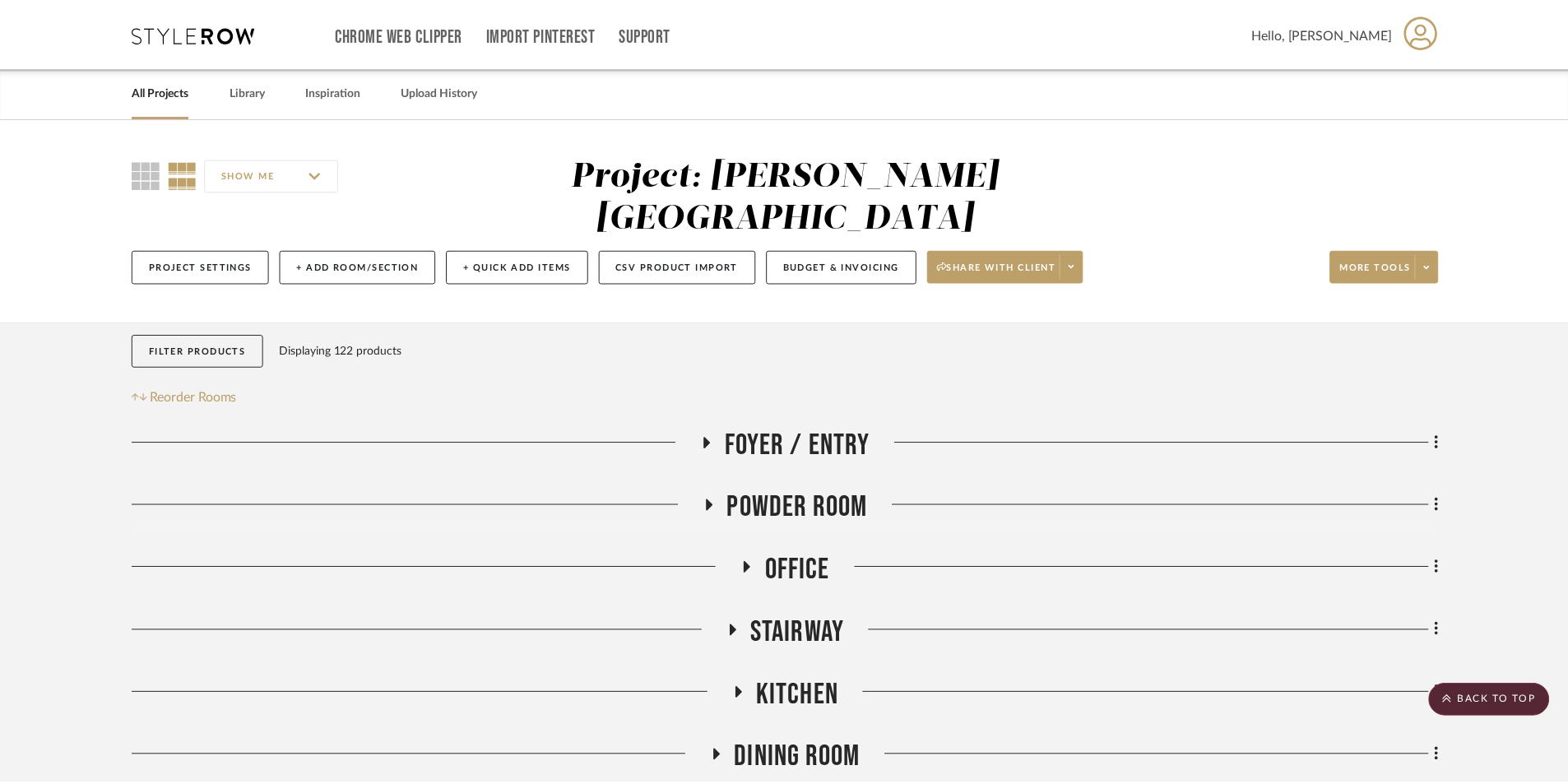
scroll to position [576, 0]
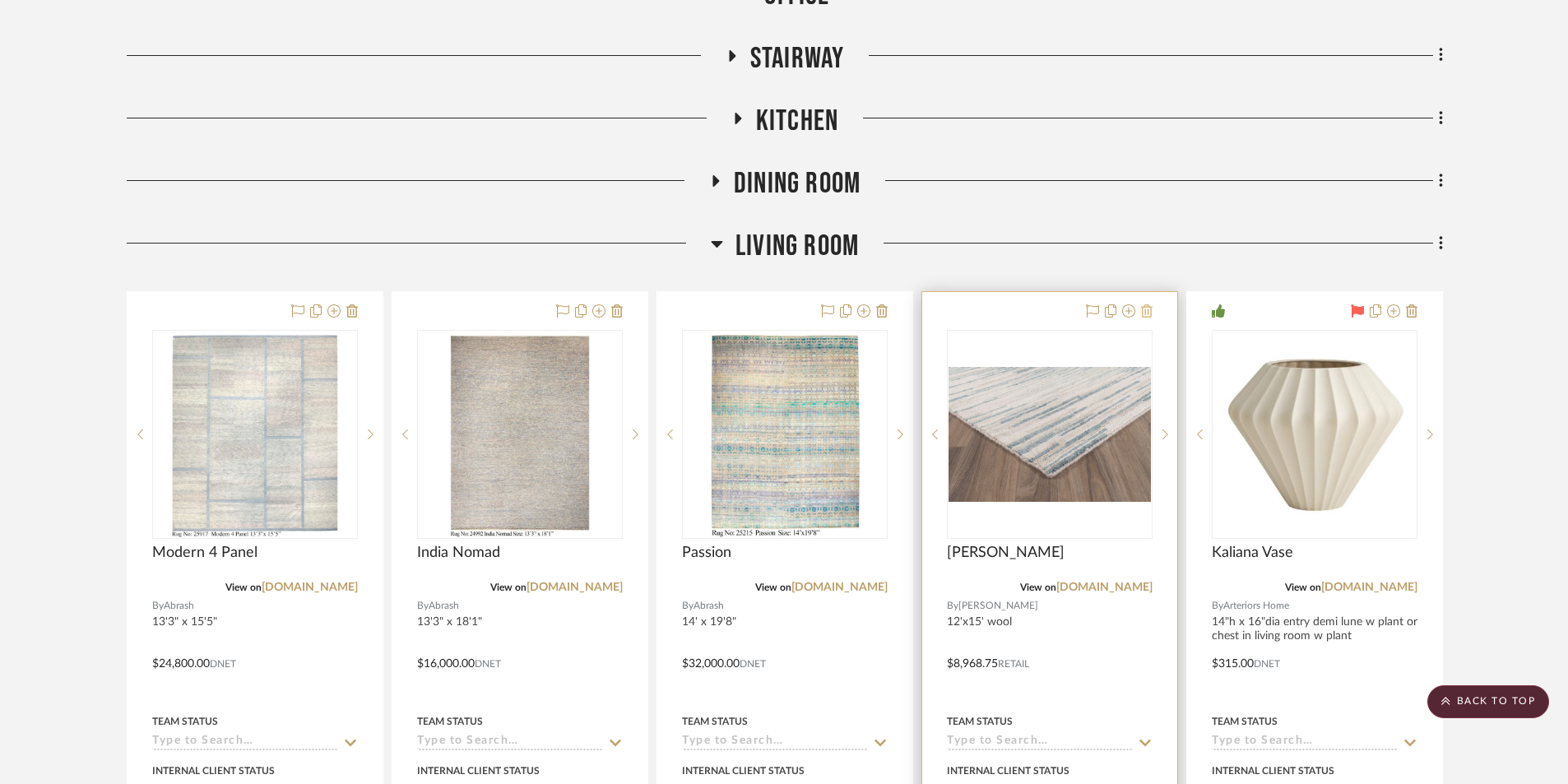
click at [1147, 305] on icon at bounding box center [1147, 311] width 12 height 14
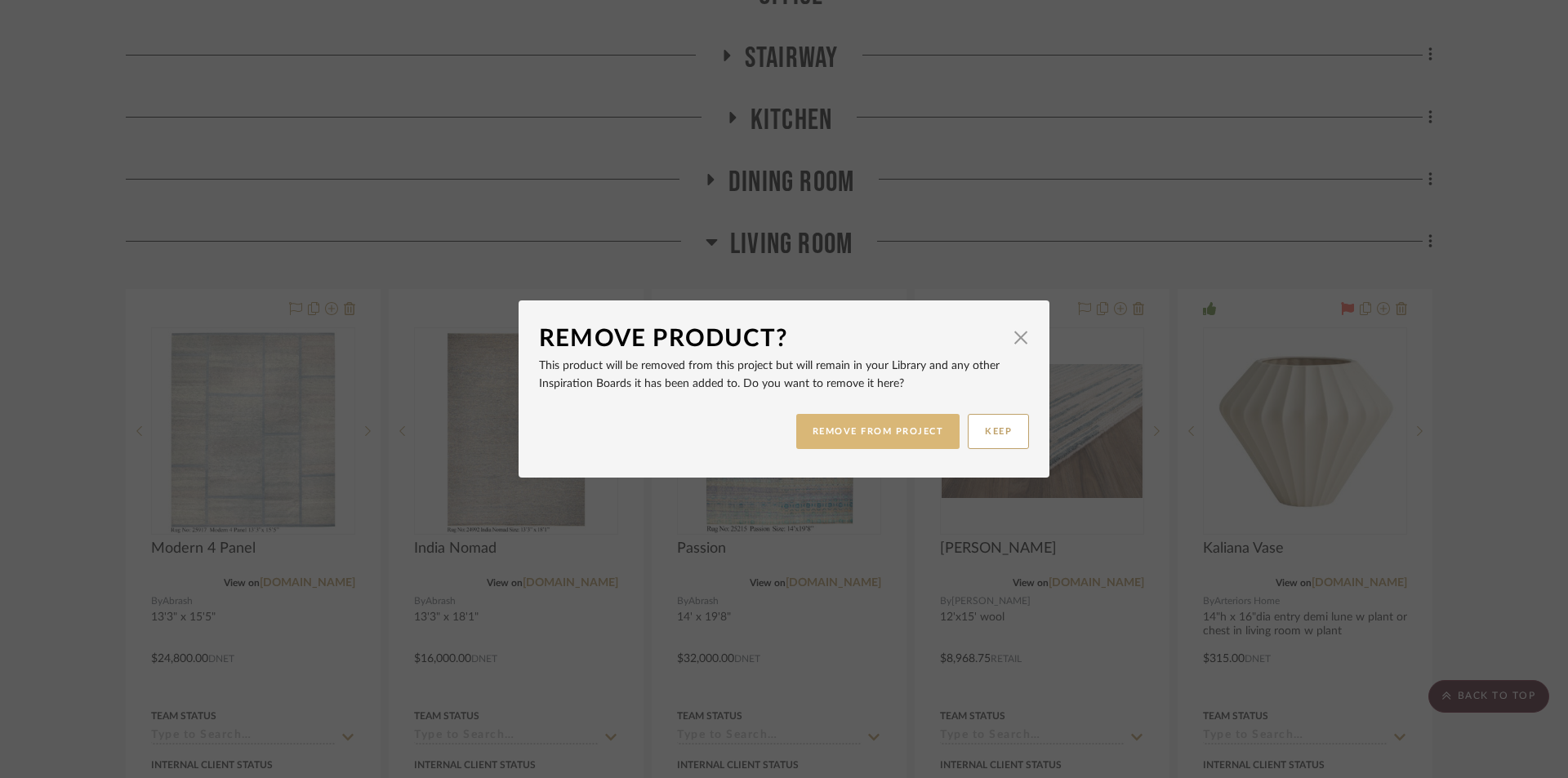
click at [903, 430] on button "REMOVE FROM PROJECT" at bounding box center [878, 431] width 164 height 35
